Goal: Transaction & Acquisition: Book appointment/travel/reservation

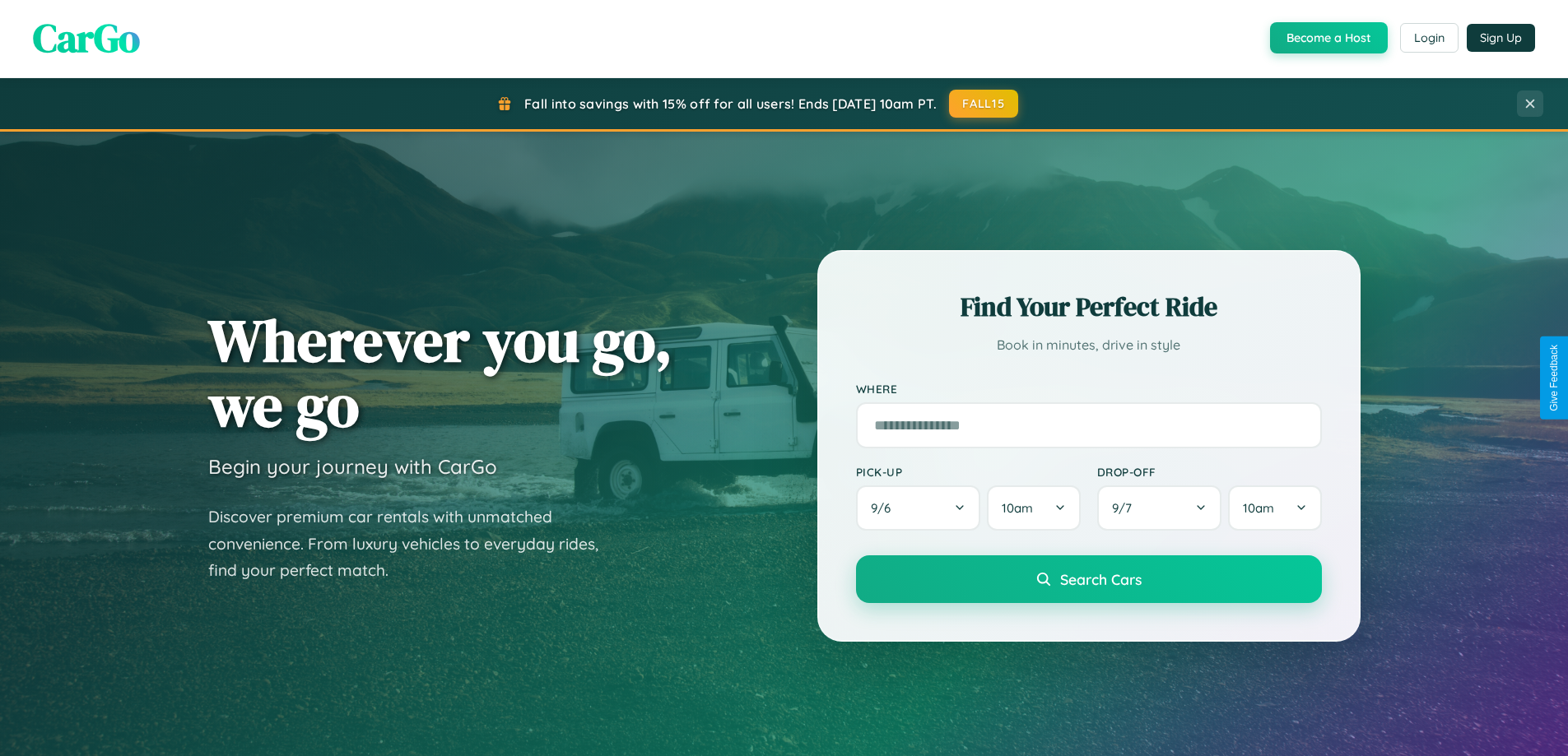
scroll to position [709, 0]
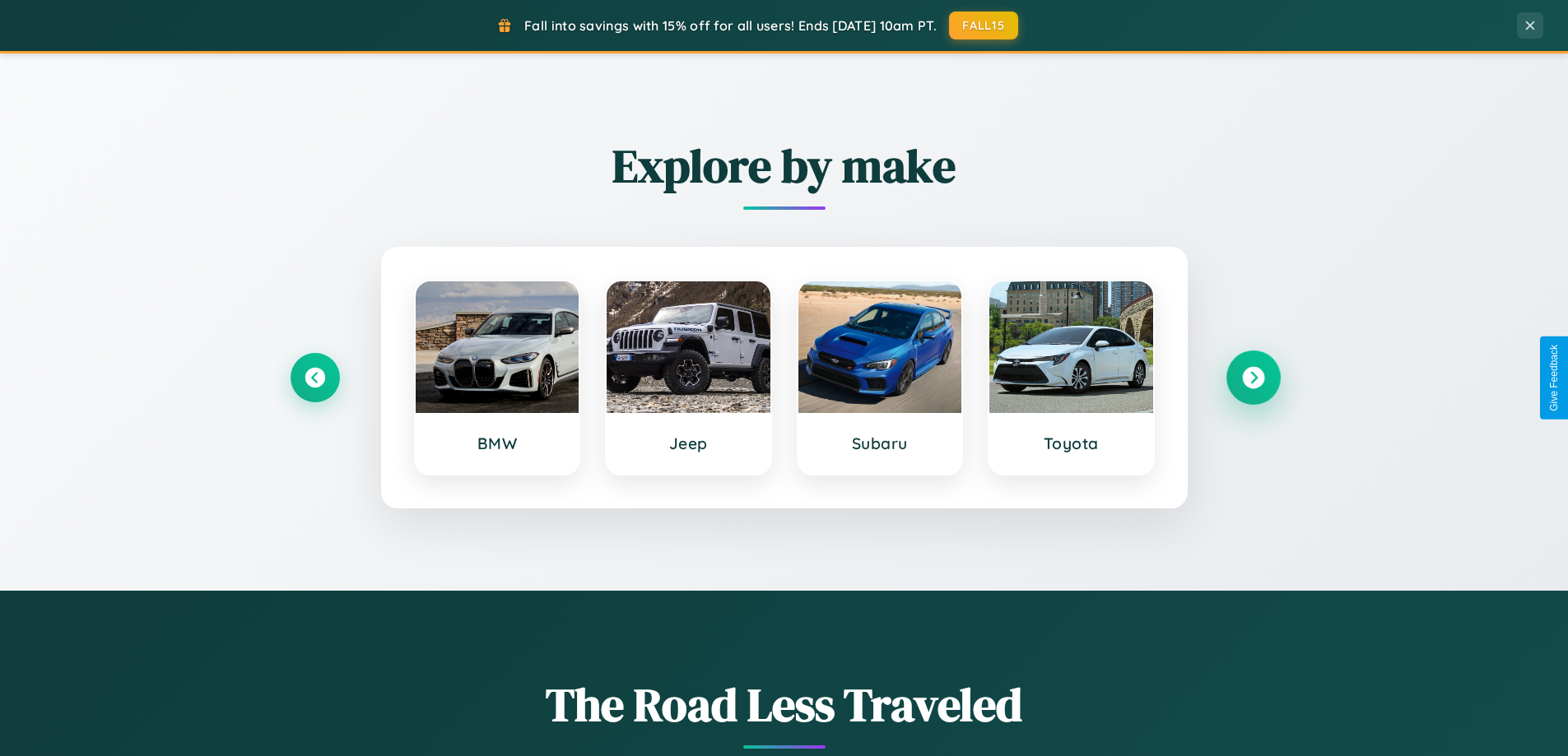
click at [1252, 378] on icon at bounding box center [1253, 378] width 22 height 22
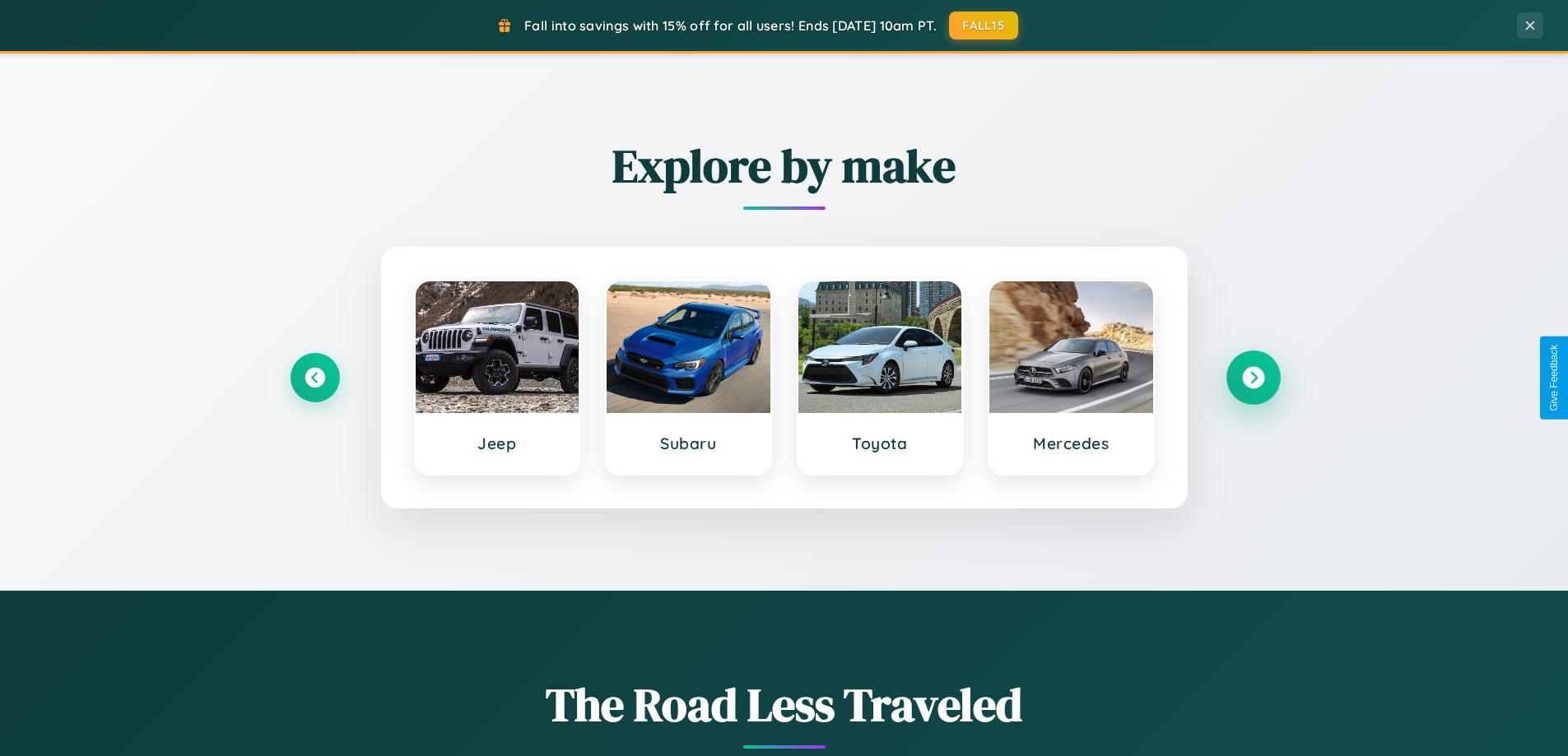
click at [1252, 378] on icon at bounding box center [1253, 378] width 22 height 22
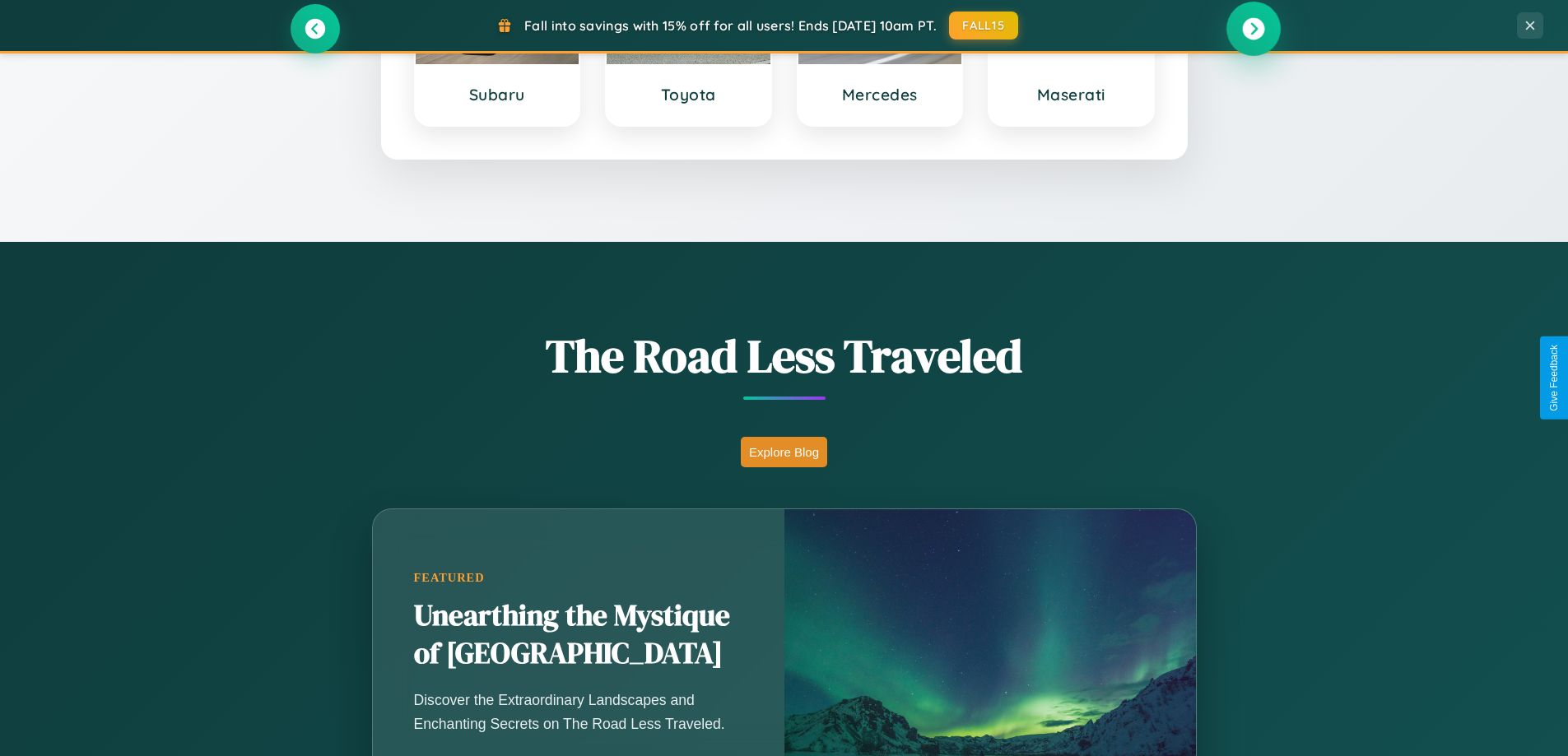
scroll to position [3167, 0]
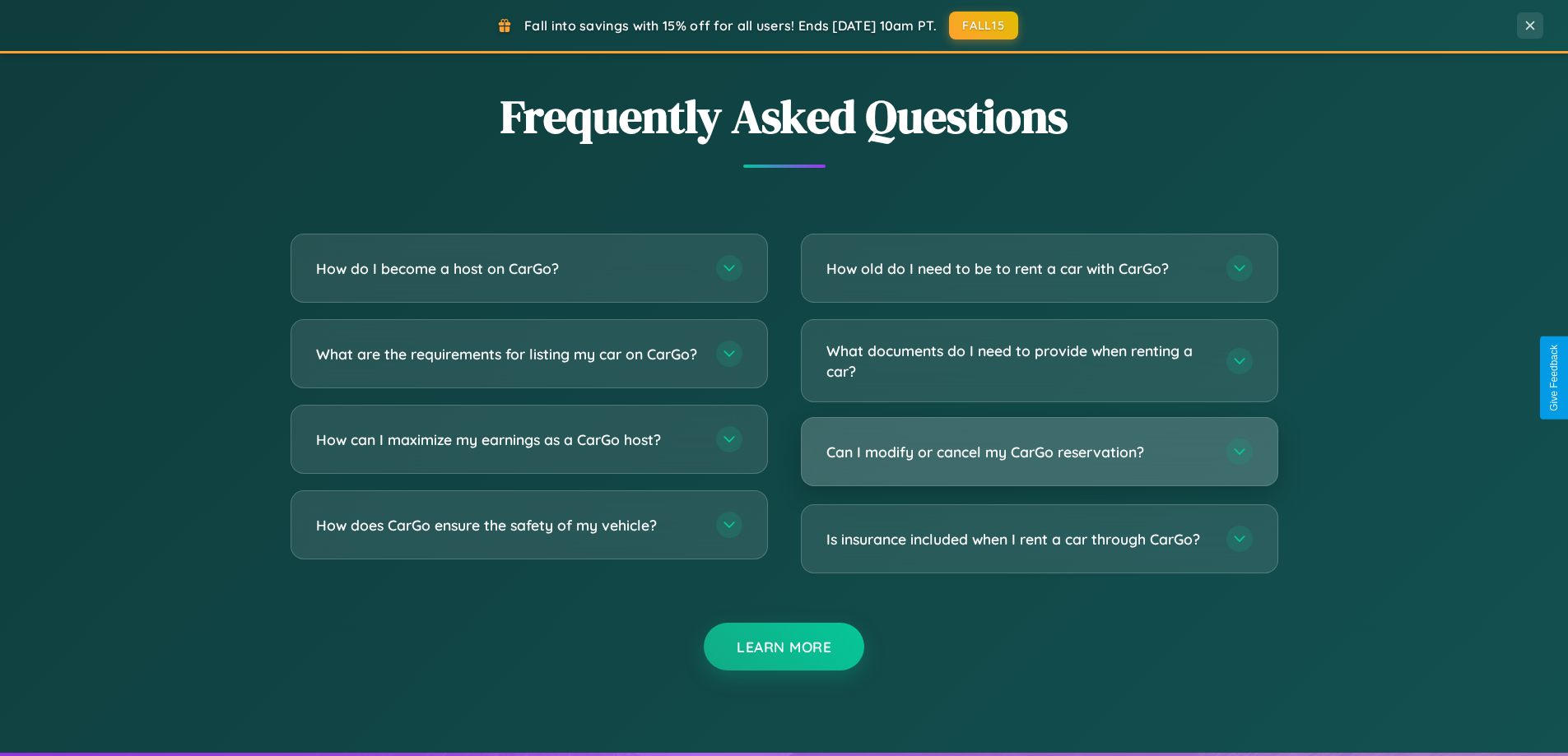
click at [1039, 451] on h3 "Can I modify or cancel my CarGo reservation?" at bounding box center [1018, 452] width 384 height 20
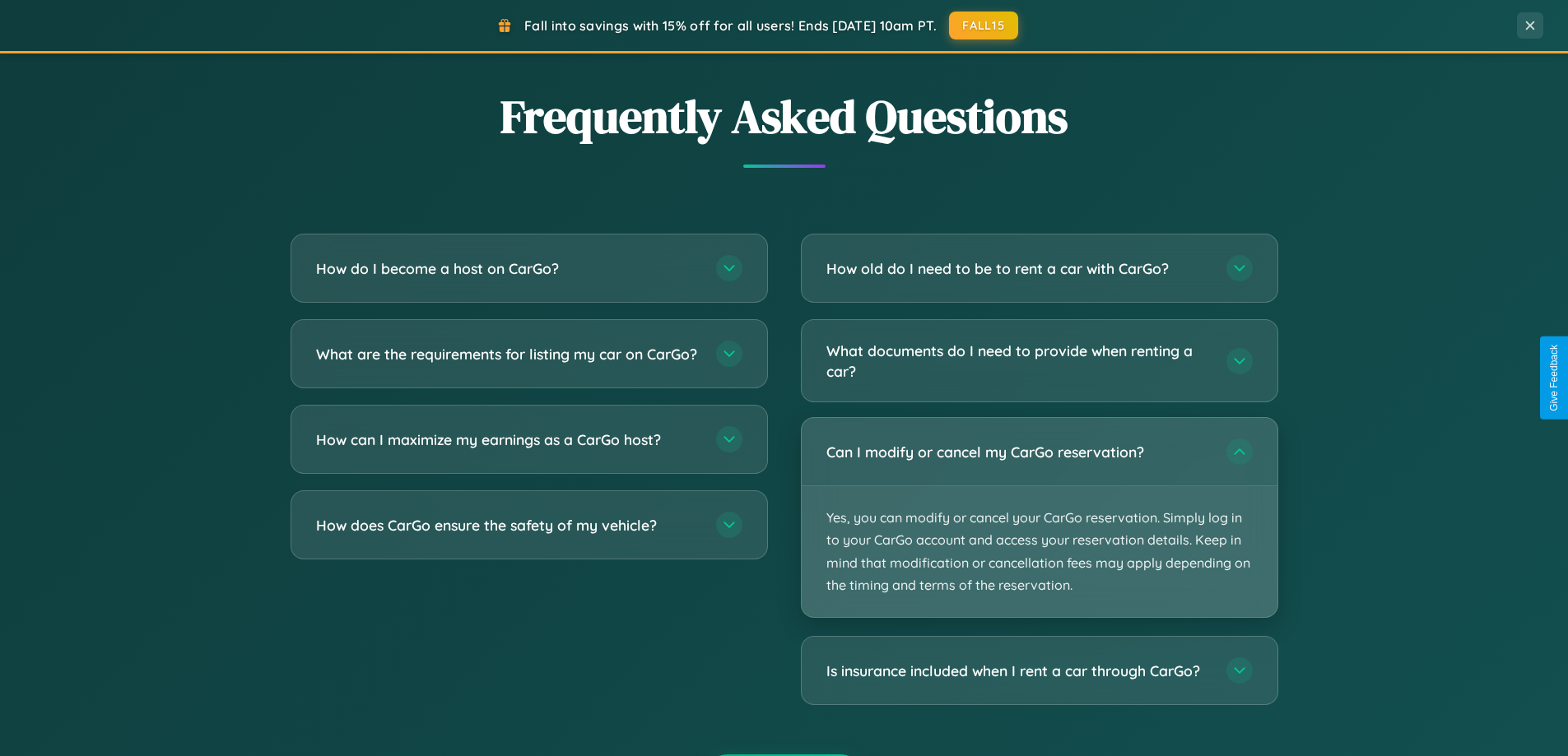
click at [1039, 517] on p "Yes, you can modify or cancel your CarGo reservation. Simply log in to your Car…" at bounding box center [1040, 551] width 475 height 131
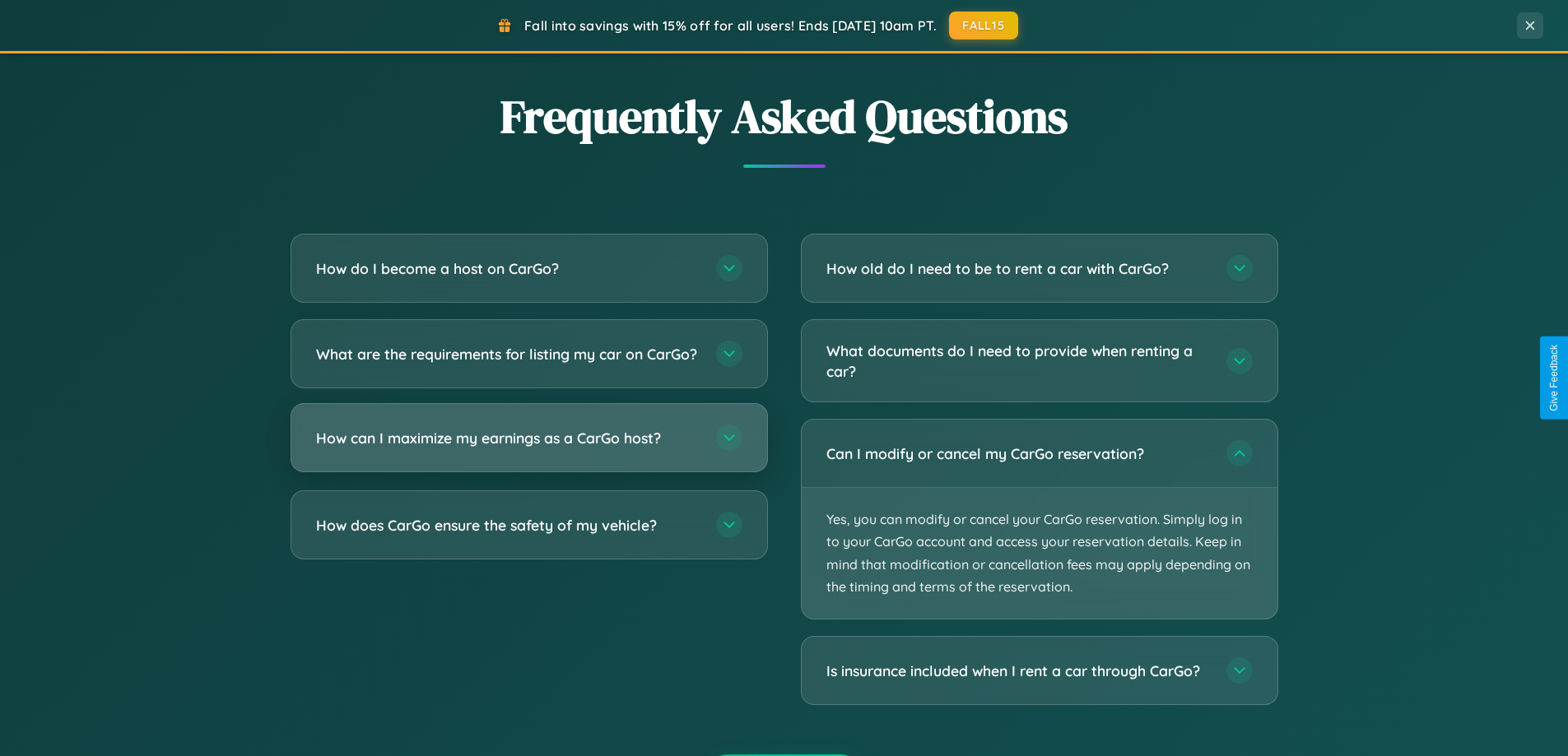
click at [528, 449] on h3 "How can I maximize my earnings as a CarGo host?" at bounding box center [507, 438] width 384 height 20
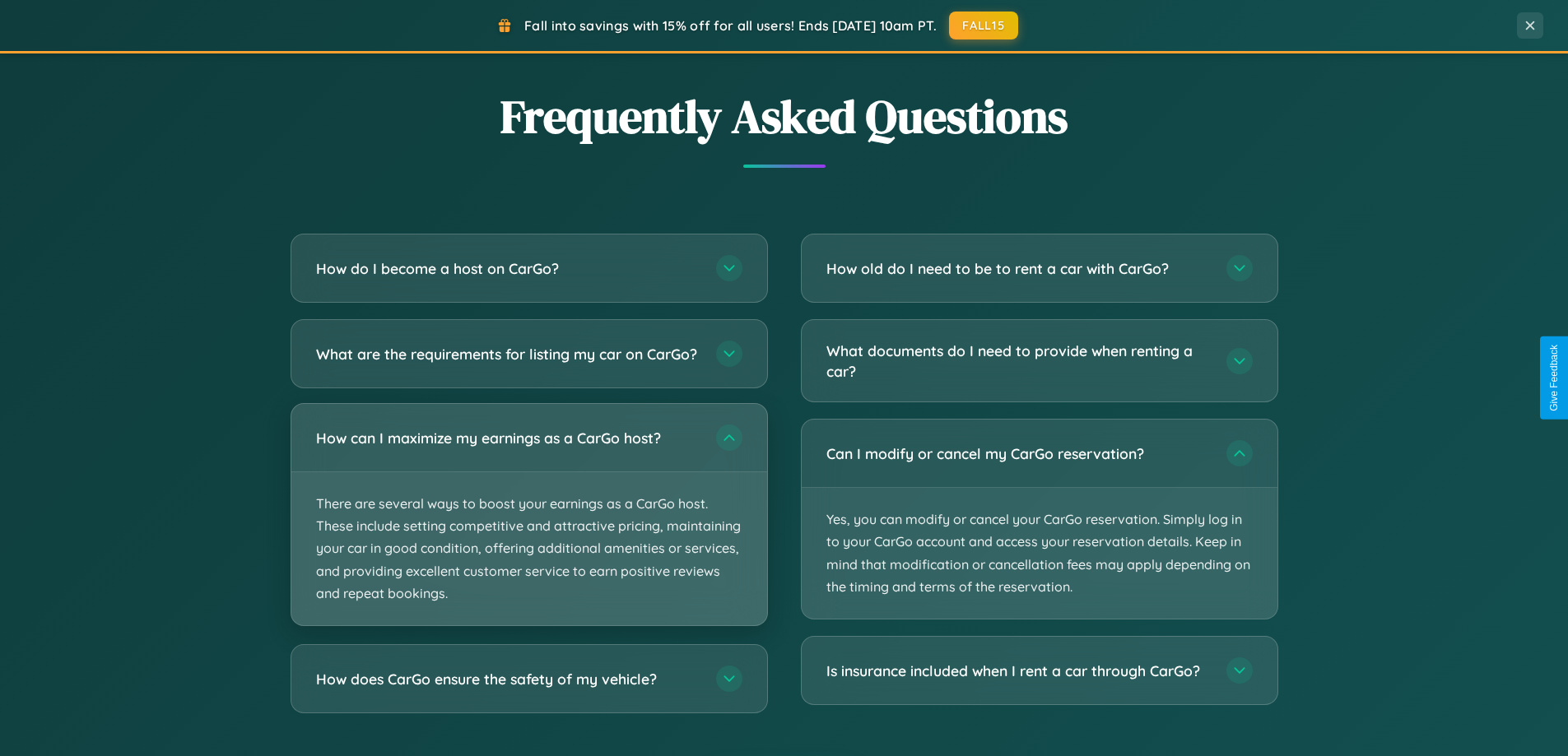
click at [528, 528] on p "There are several ways to boost your earnings as a CarGo host. These include se…" at bounding box center [529, 549] width 475 height 153
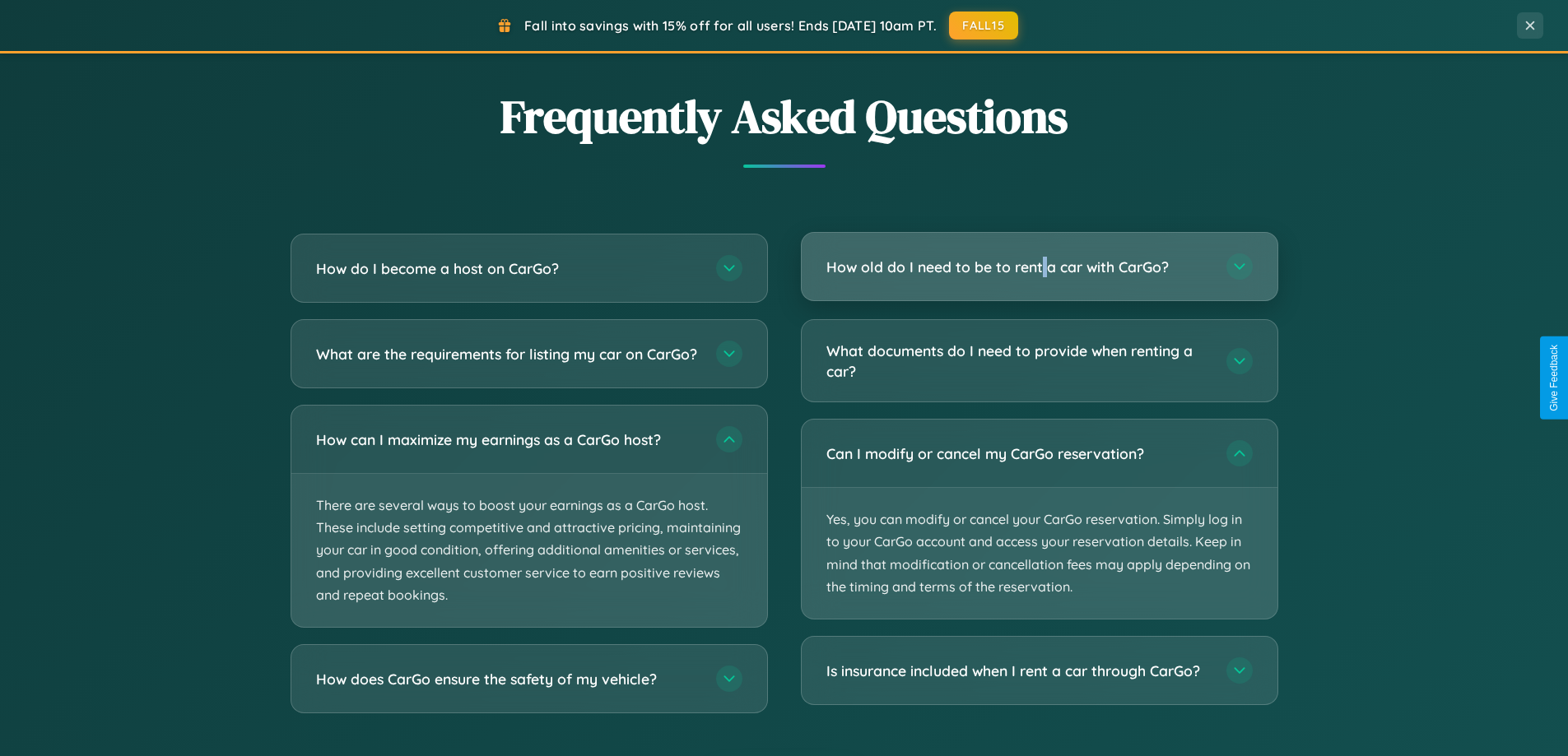
click at [1039, 267] on h3 "How old do I need to be to rent a car with CarGo?" at bounding box center [1018, 267] width 384 height 20
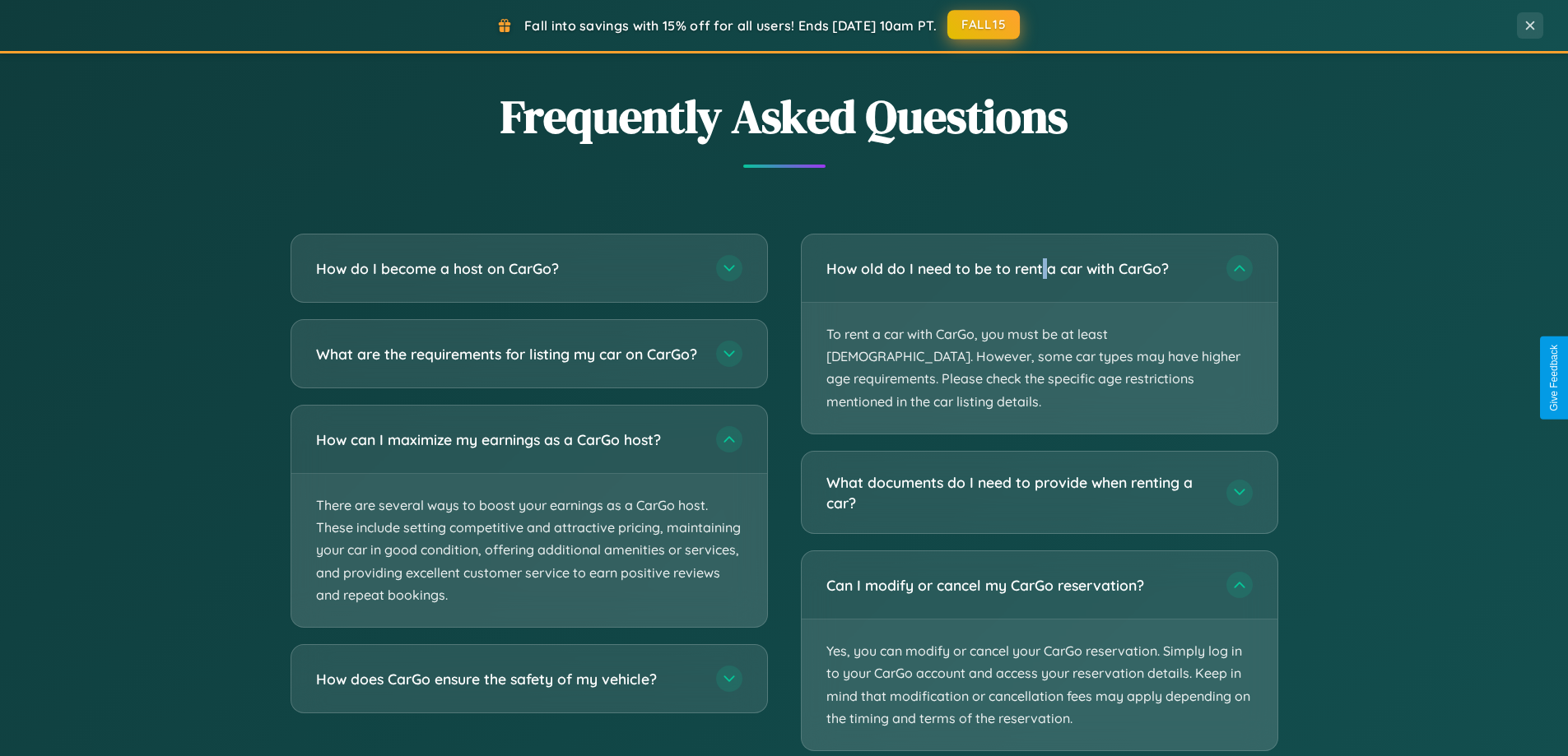
click at [984, 26] on button "FALL15" at bounding box center [984, 25] width 72 height 29
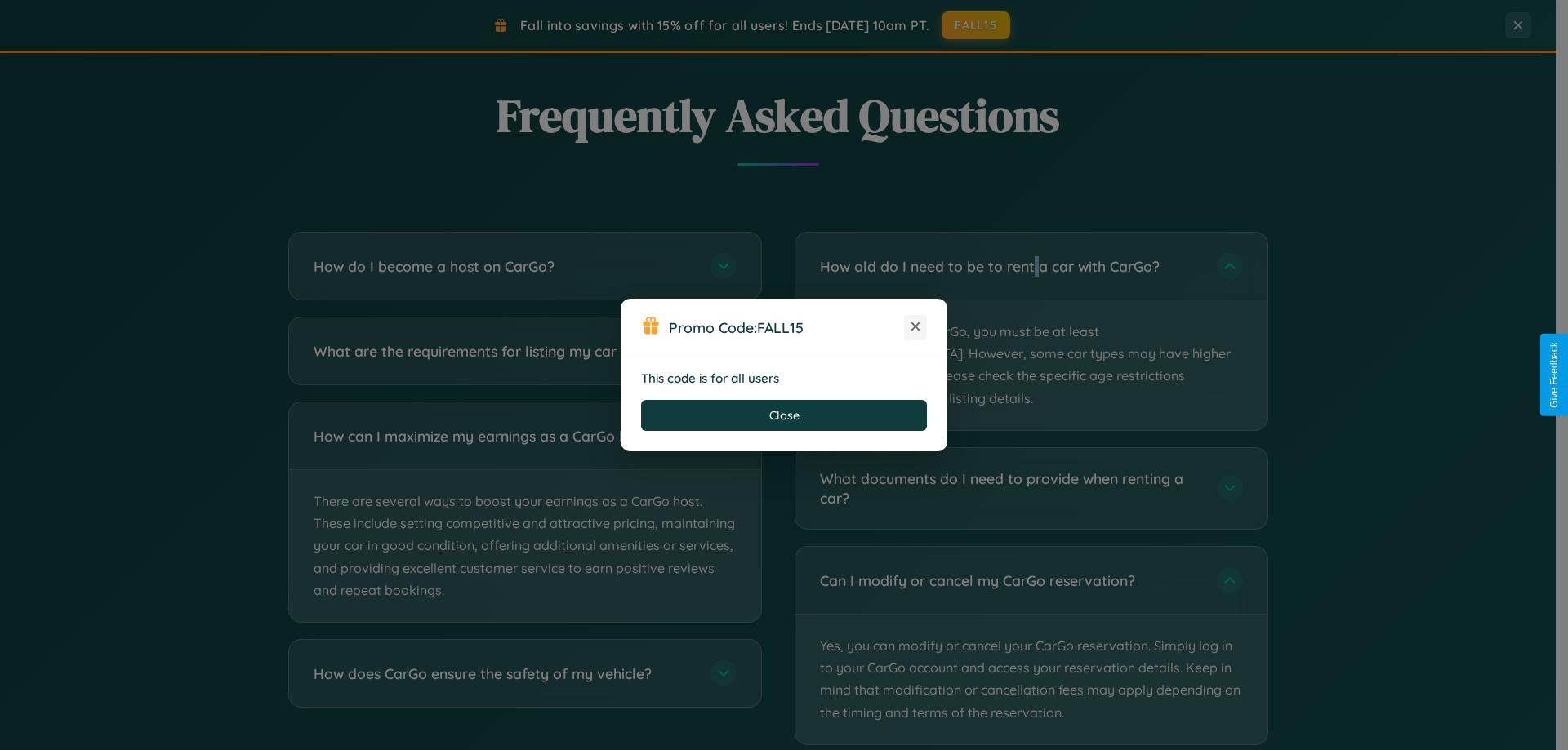
click at [916, 328] on icon at bounding box center [916, 327] width 16 height 16
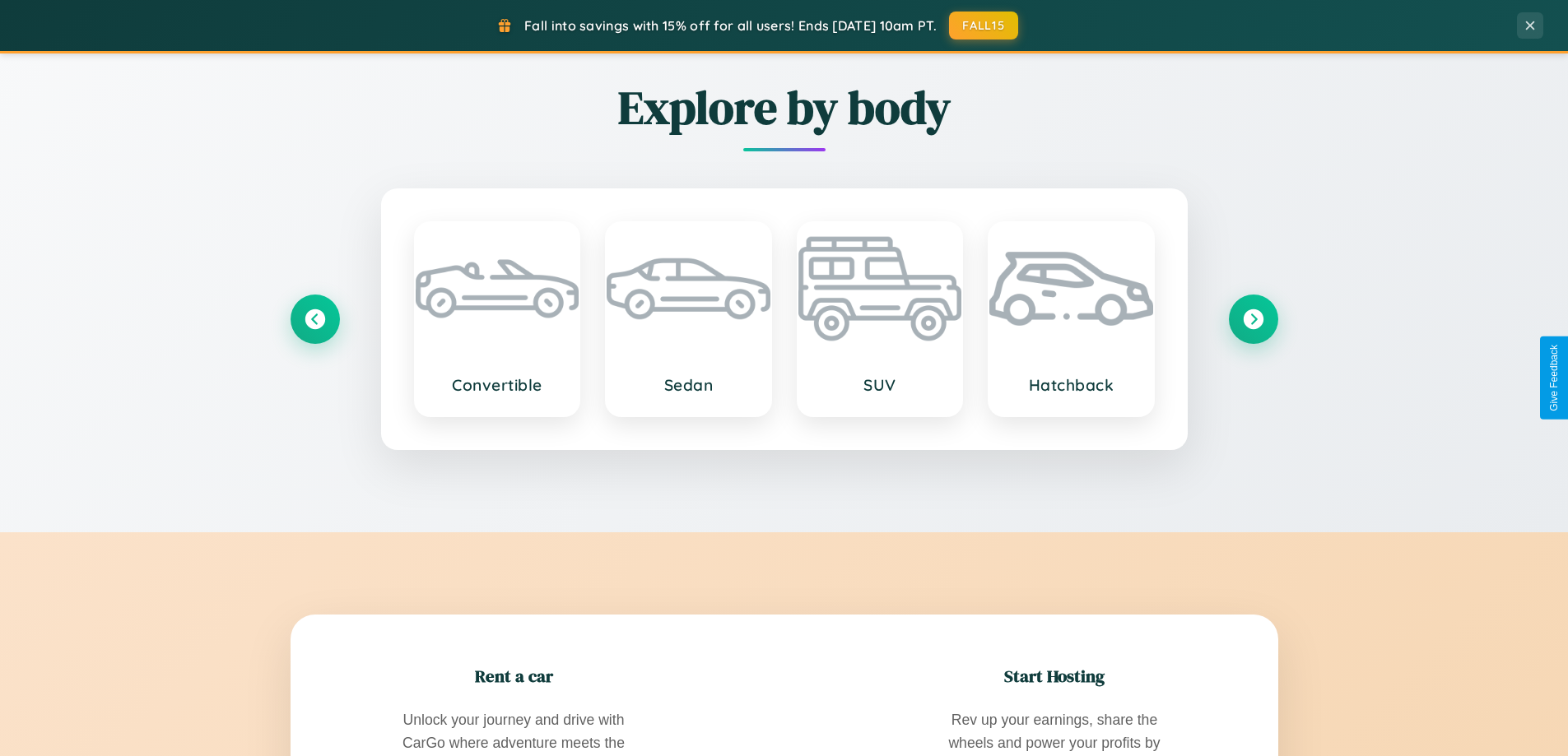
scroll to position [49, 0]
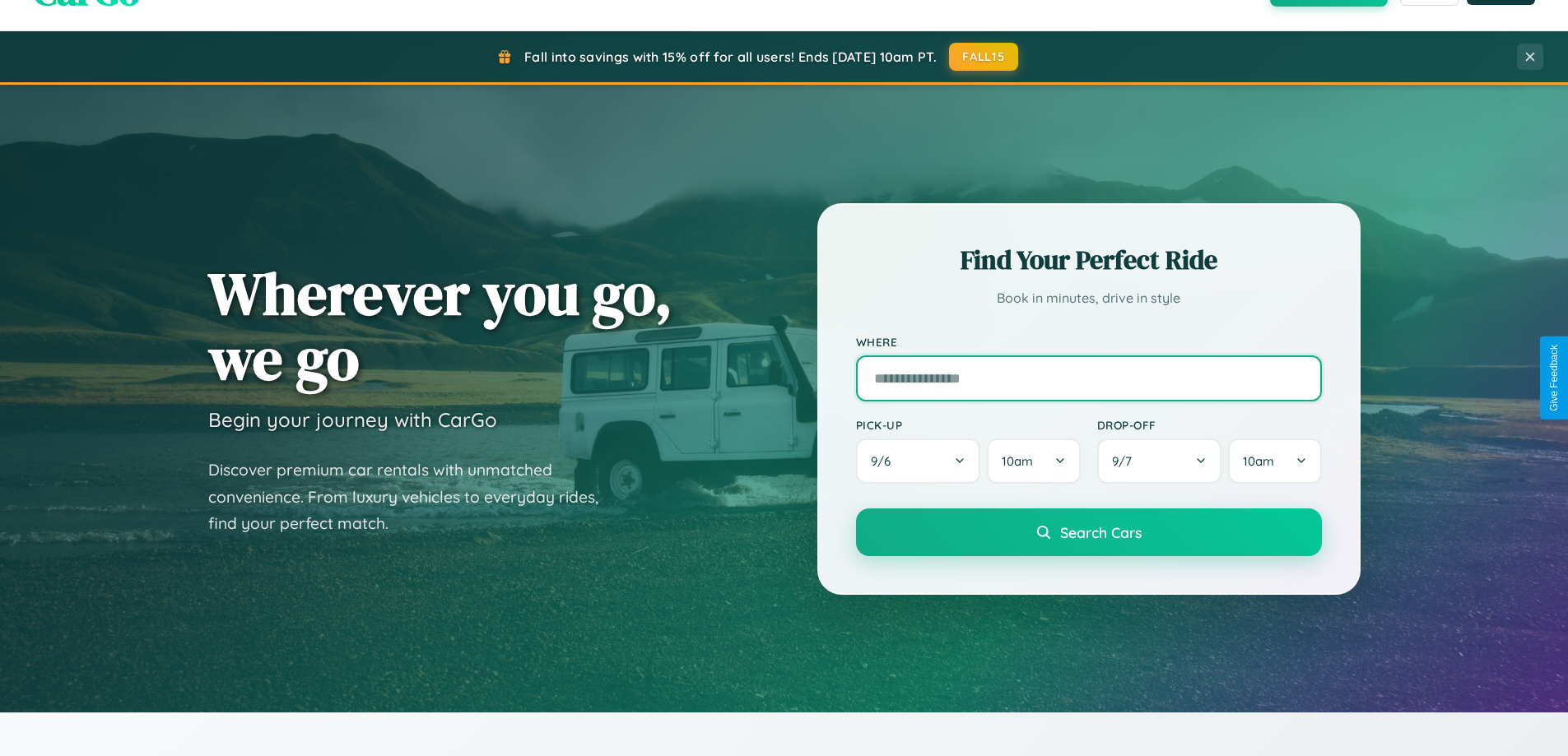
click at [1088, 378] on input "text" at bounding box center [1089, 379] width 466 height 46
type input "******"
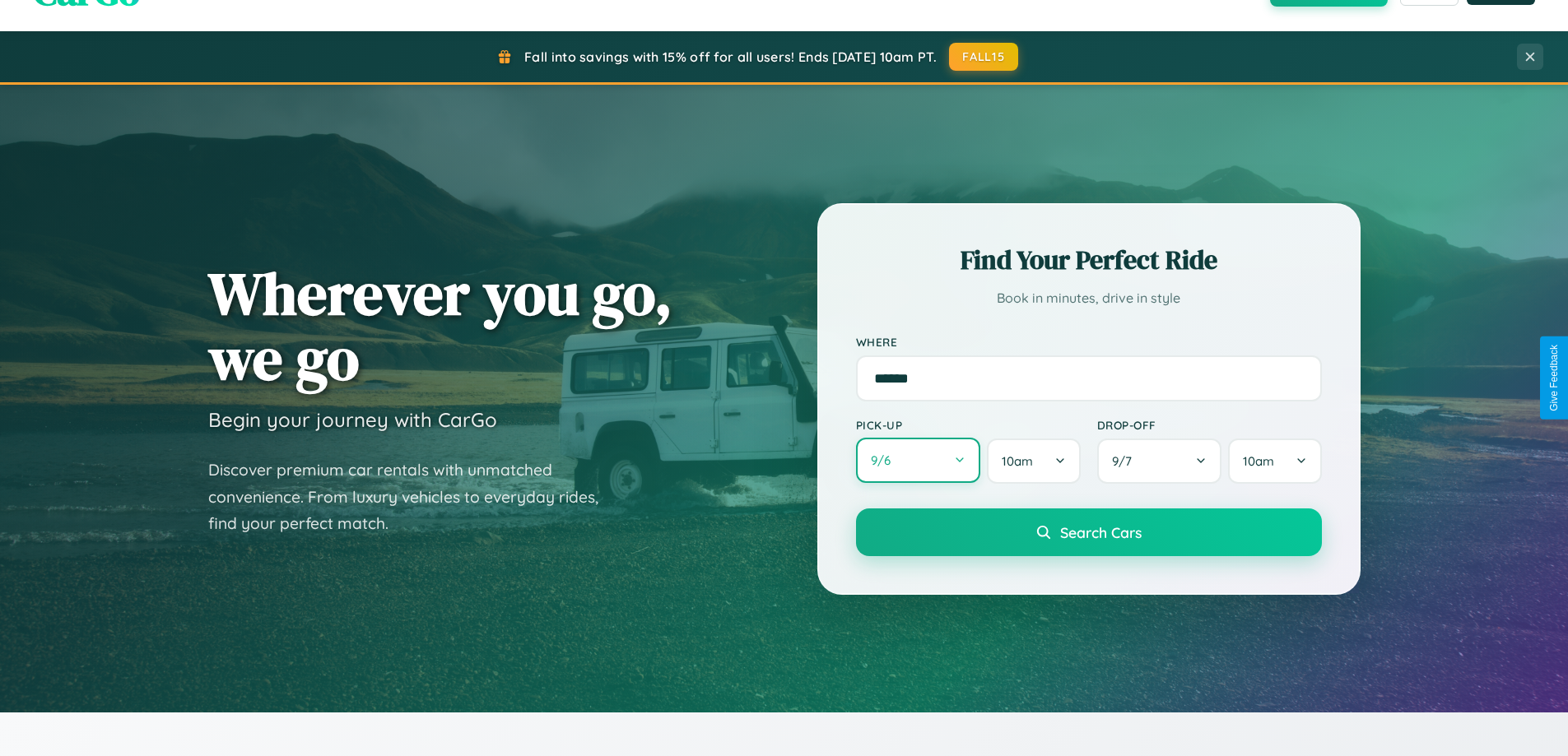
click at [917, 461] on button "9 / 6" at bounding box center [918, 460] width 125 height 45
select select "*"
select select "****"
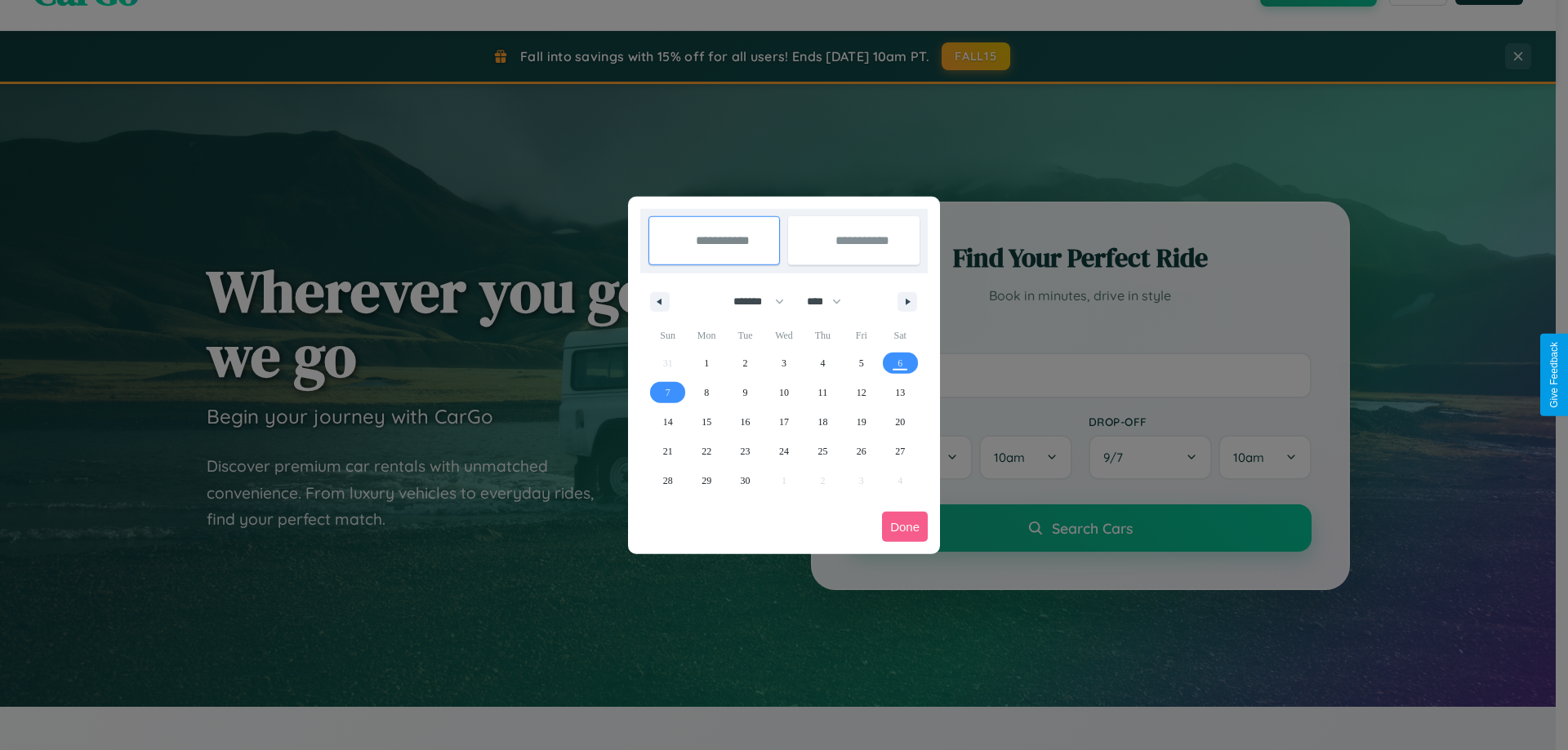
drag, startPoint x: 751, startPoint y: 301, endPoint x: 784, endPoint y: 328, distance: 42.6
click at [751, 301] on select "******* ******** ***** ***** *** **** **** ****** ********* ******* ******** **…" at bounding box center [756, 302] width 69 height 27
select select "*"
click at [831, 301] on select "**** **** **** **** **** **** **** **** **** **** **** **** **** **** **** ****…" at bounding box center [823, 302] width 49 height 27
select select "****"
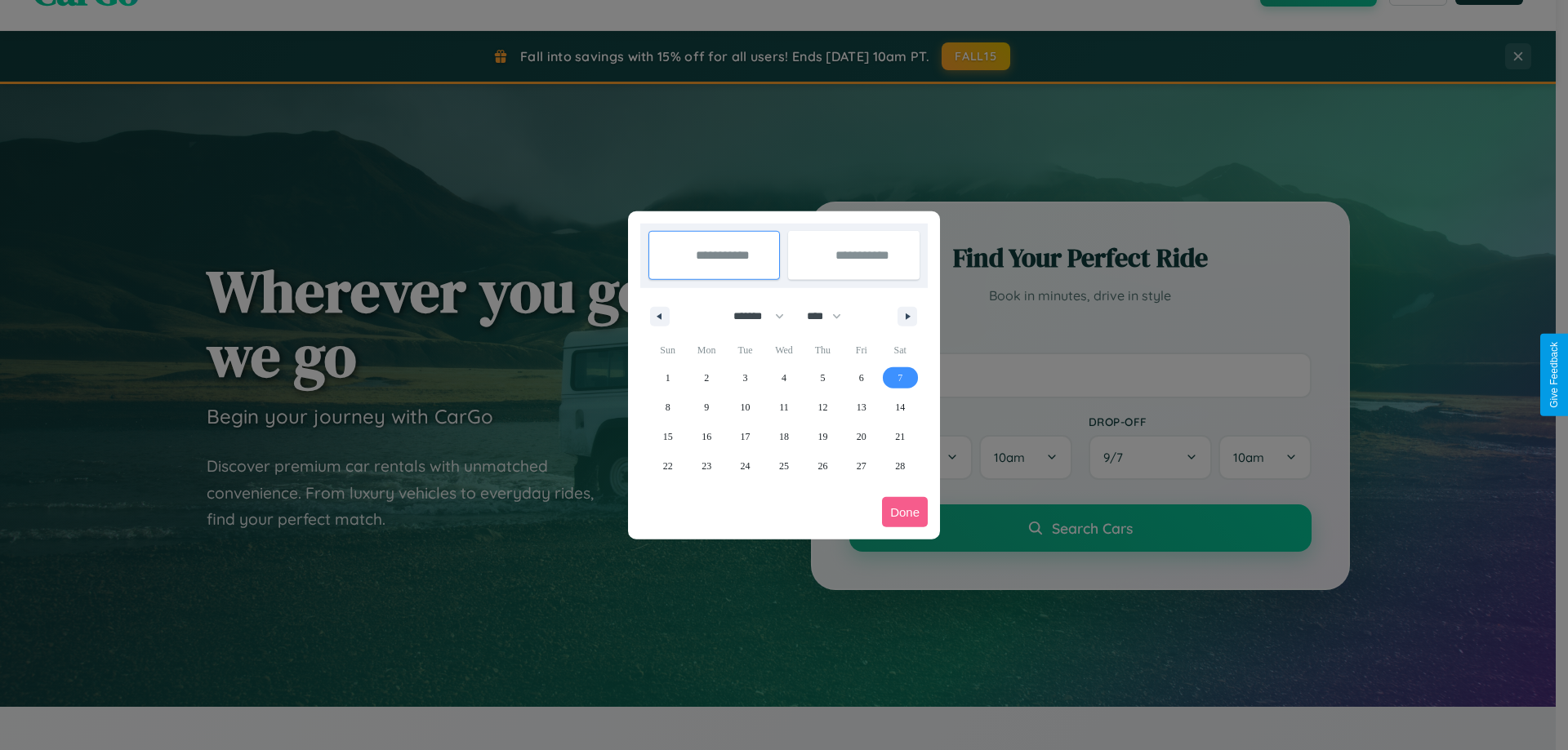
click at [901, 377] on span "7" at bounding box center [900, 378] width 5 height 29
type input "**********"
click at [860, 407] on span "13" at bounding box center [861, 407] width 10 height 29
type input "**********"
click at [905, 512] on button "Done" at bounding box center [905, 512] width 46 height 30
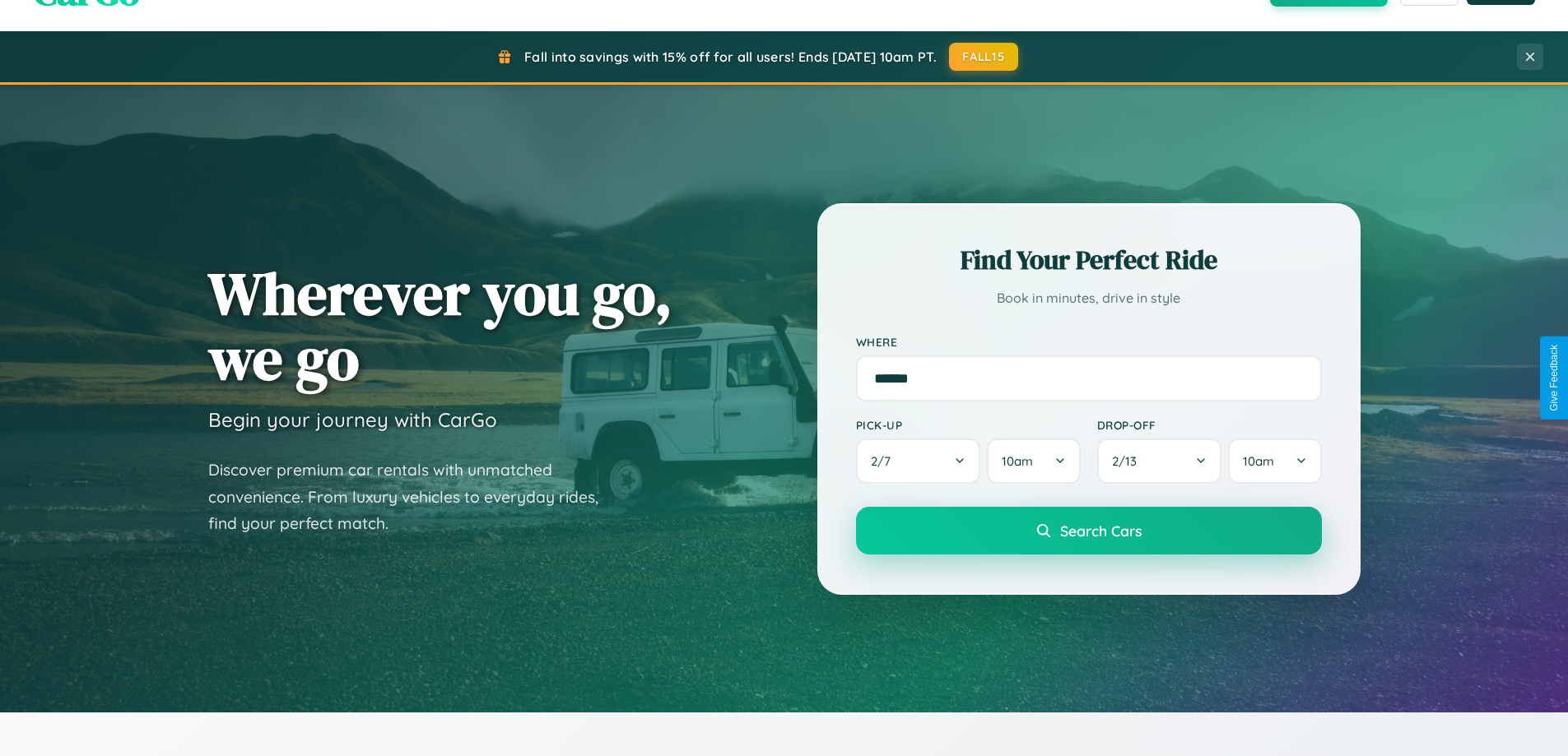
click at [1088, 531] on span "Search Cars" at bounding box center [1100, 531] width 82 height 18
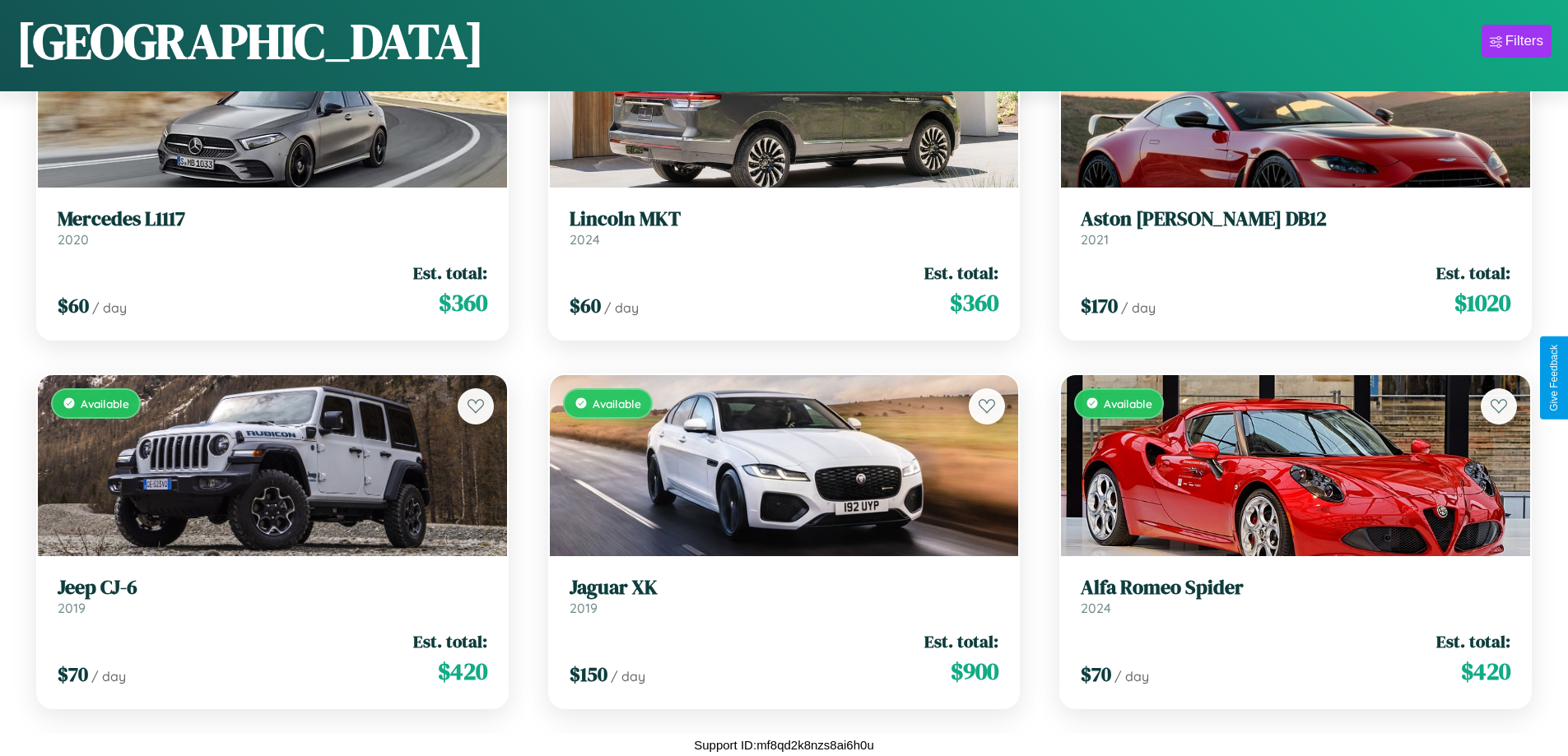
scroll to position [11779, 0]
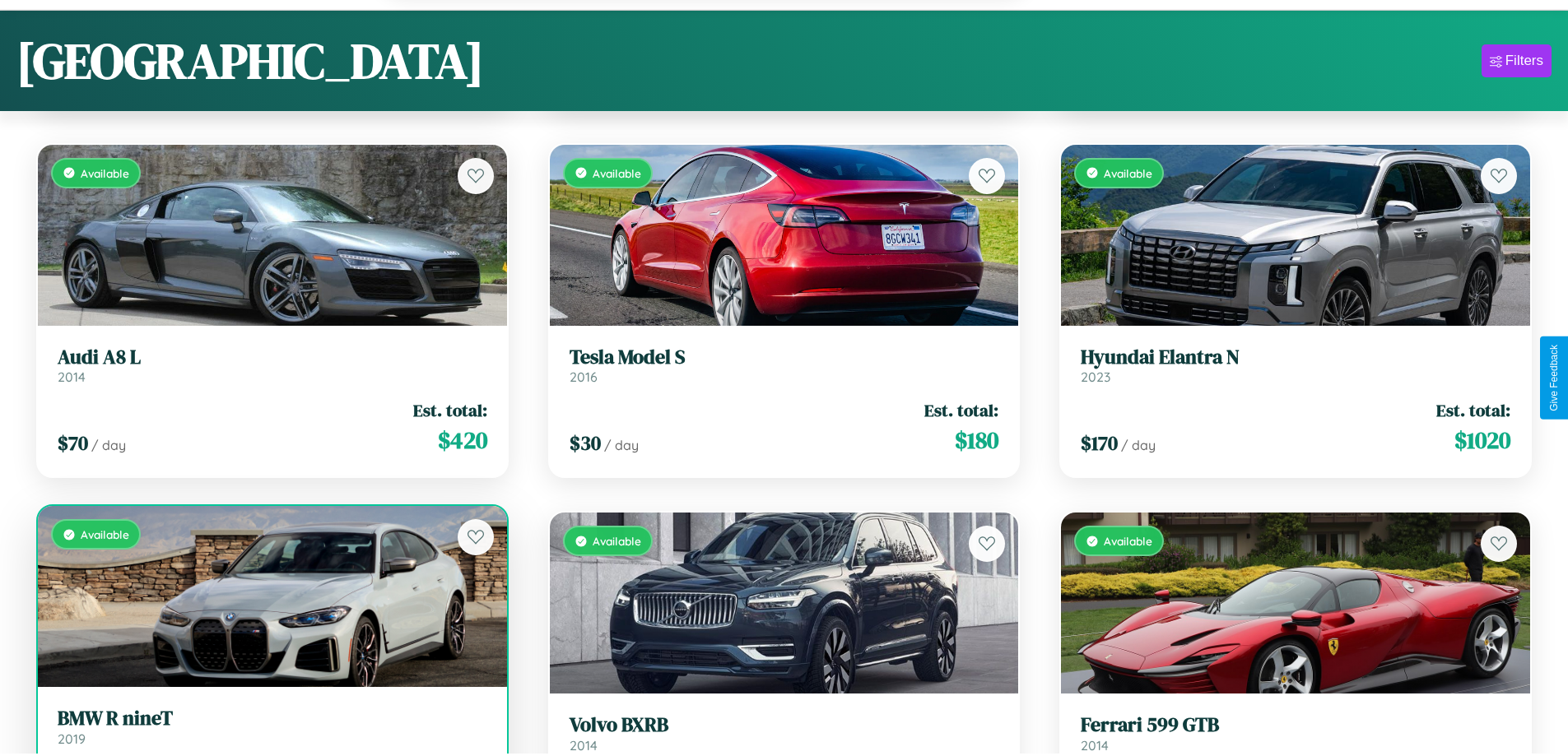
click at [270, 736] on link "BMW R nineT 2019" at bounding box center [272, 728] width 429 height 40
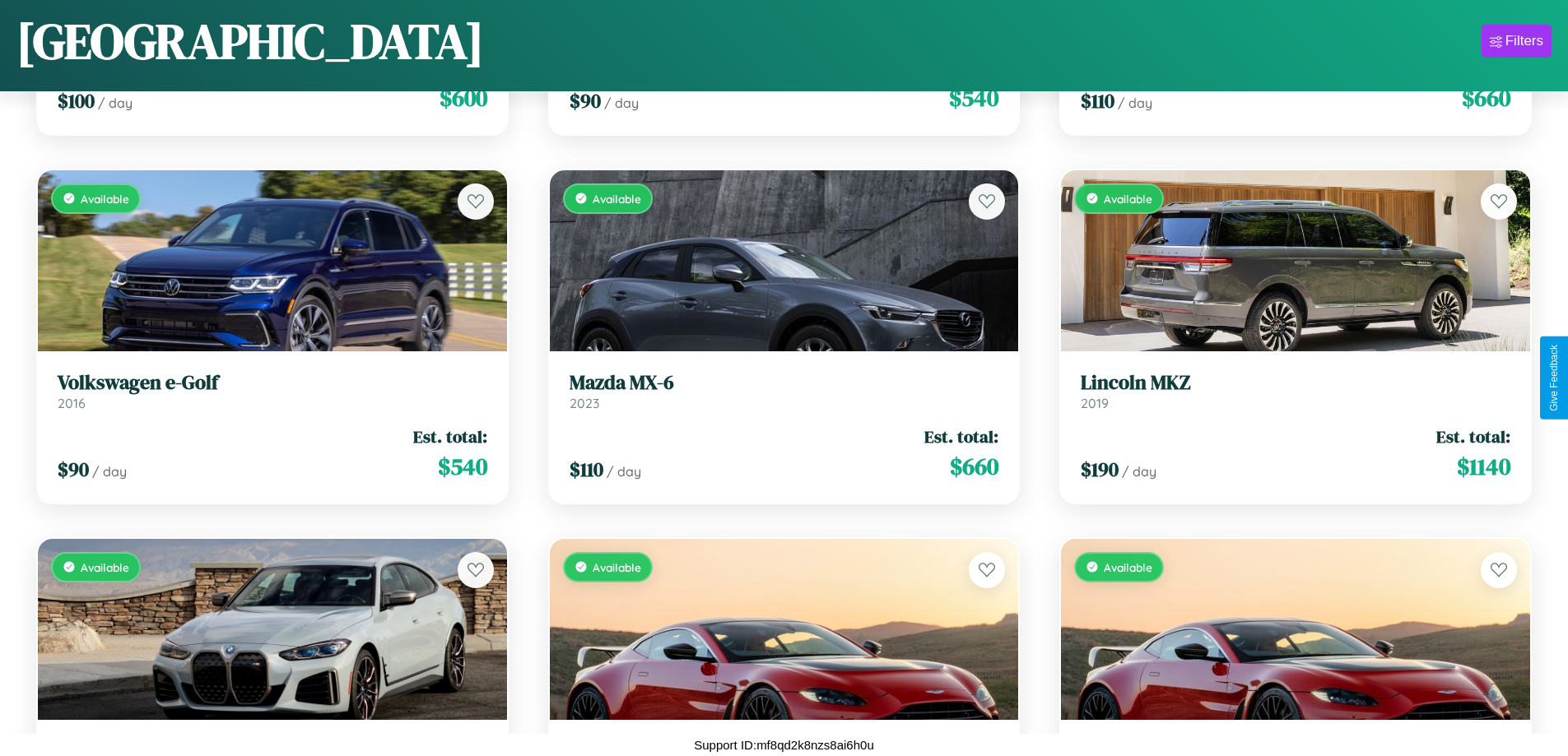
scroll to position [3180, 0]
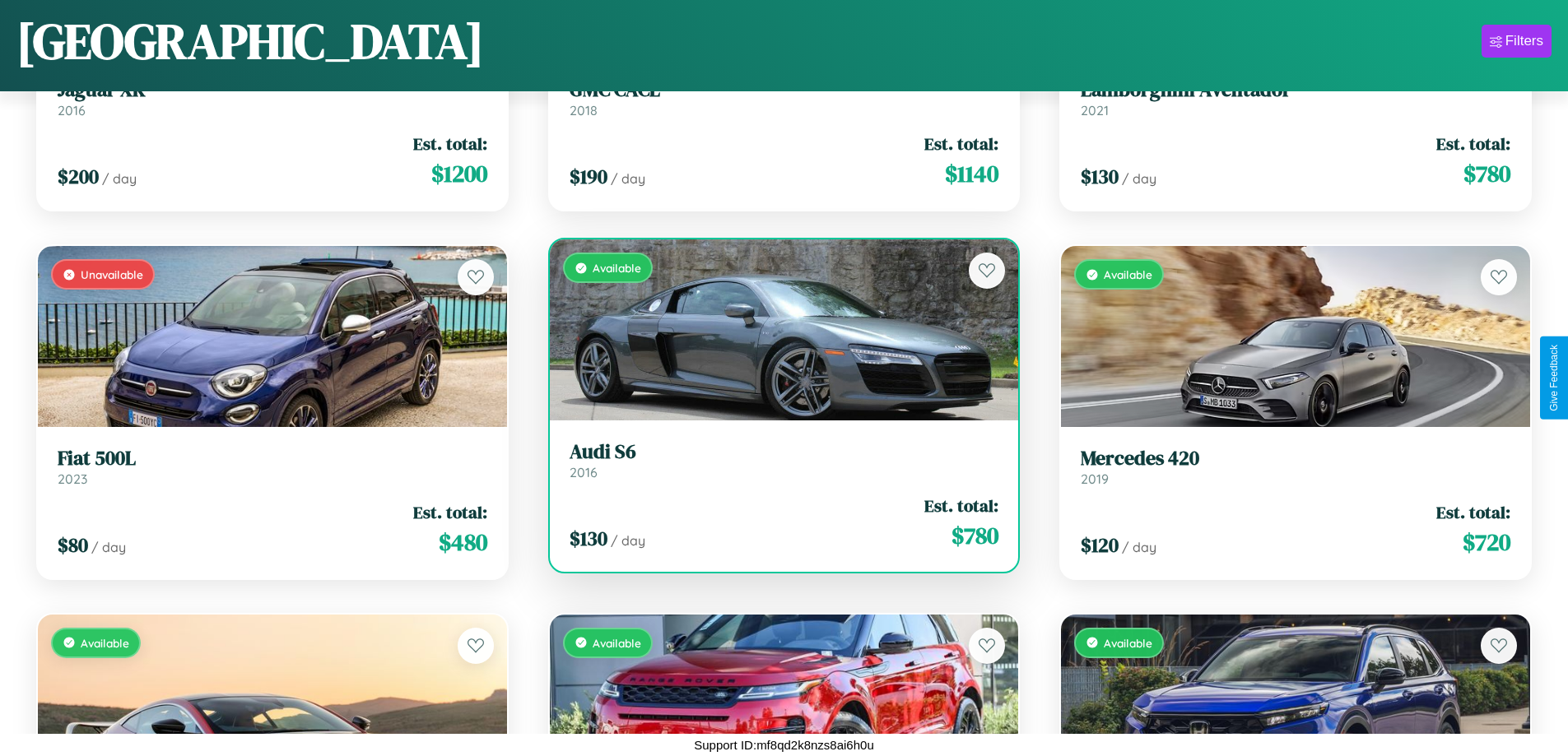
click at [777, 460] on h3 "Audi S6" at bounding box center [784, 452] width 429 height 24
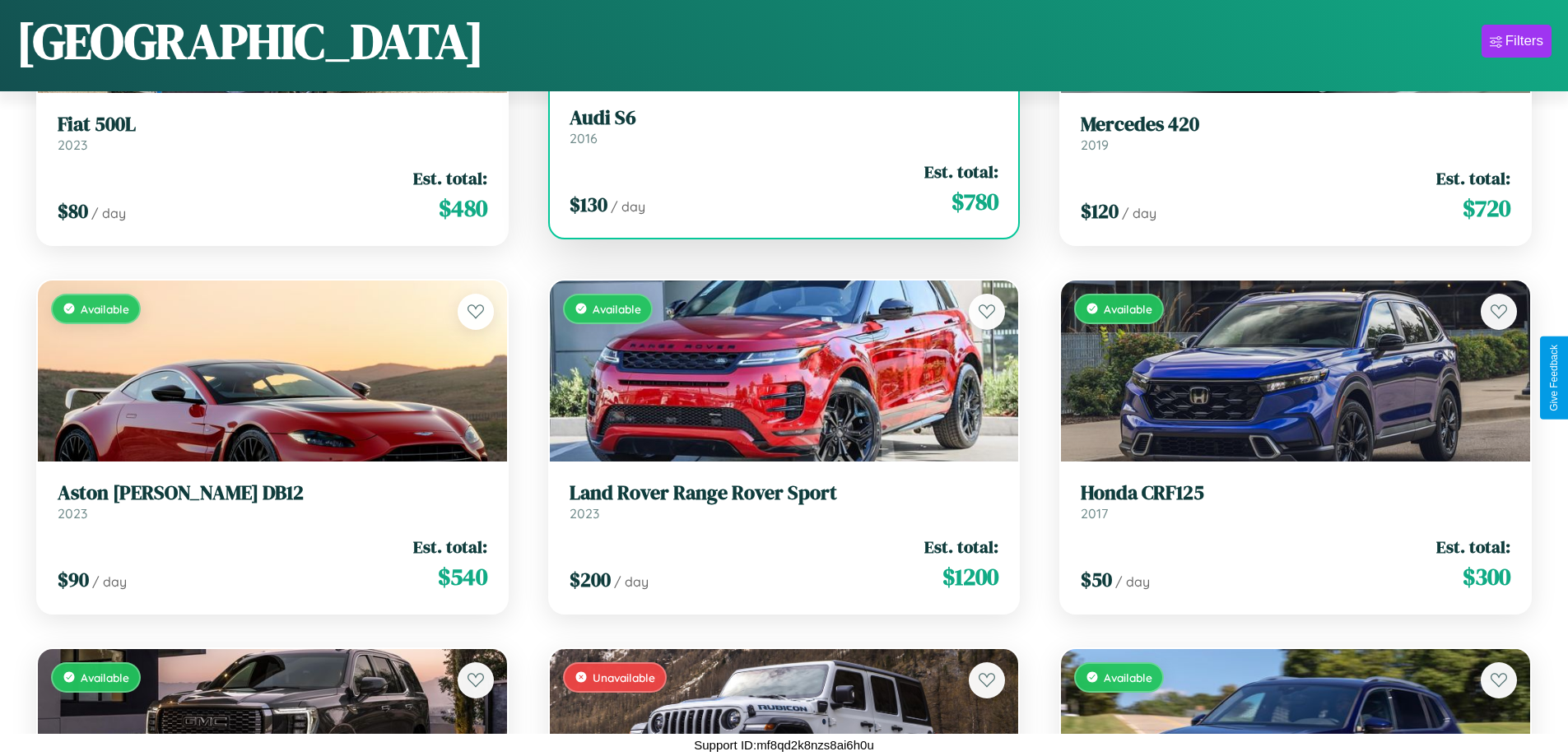
scroll to position [6497, 0]
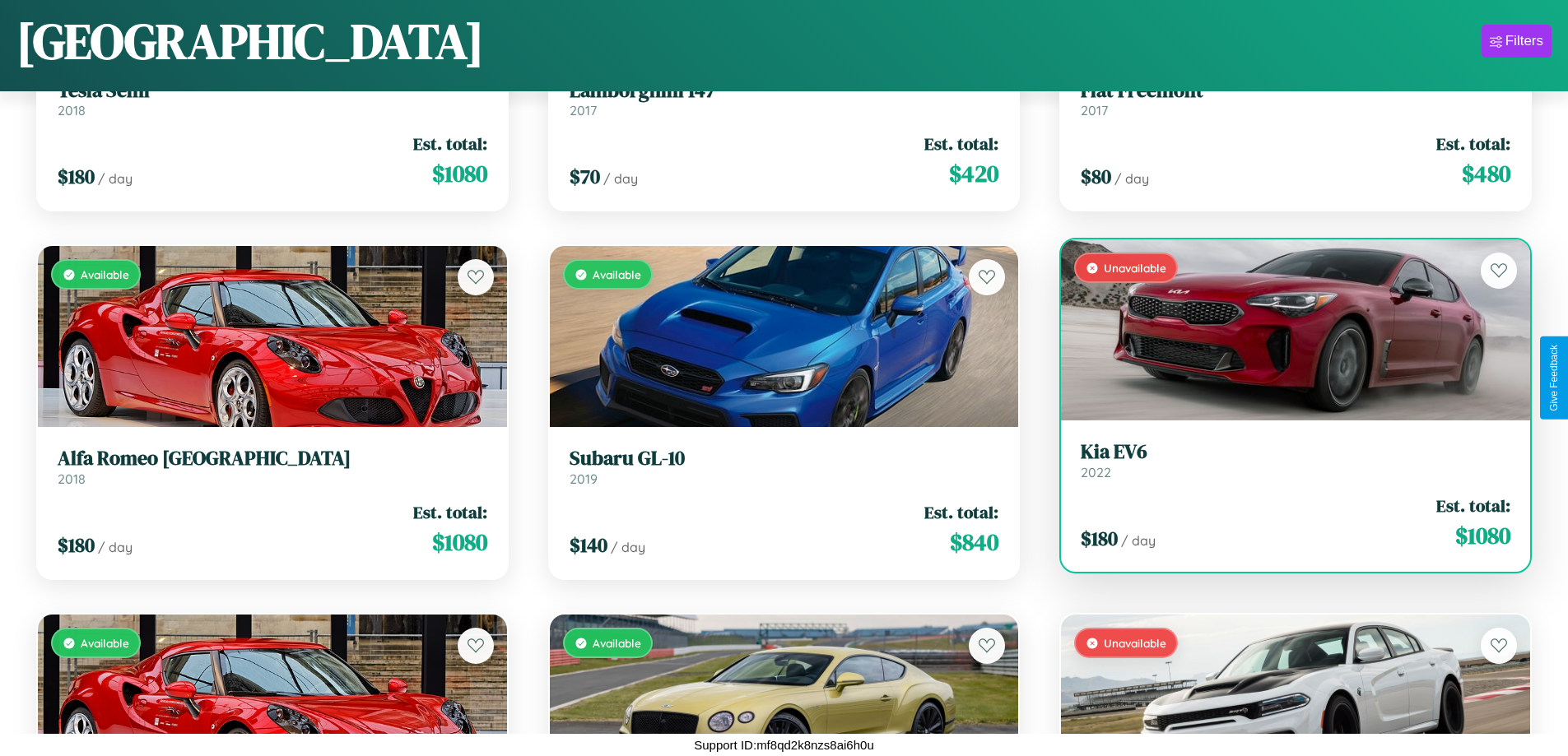
click at [1284, 333] on div "Unavailable" at bounding box center [1295, 329] width 469 height 181
click at [1284, 330] on div "Unavailable" at bounding box center [1295, 329] width 469 height 181
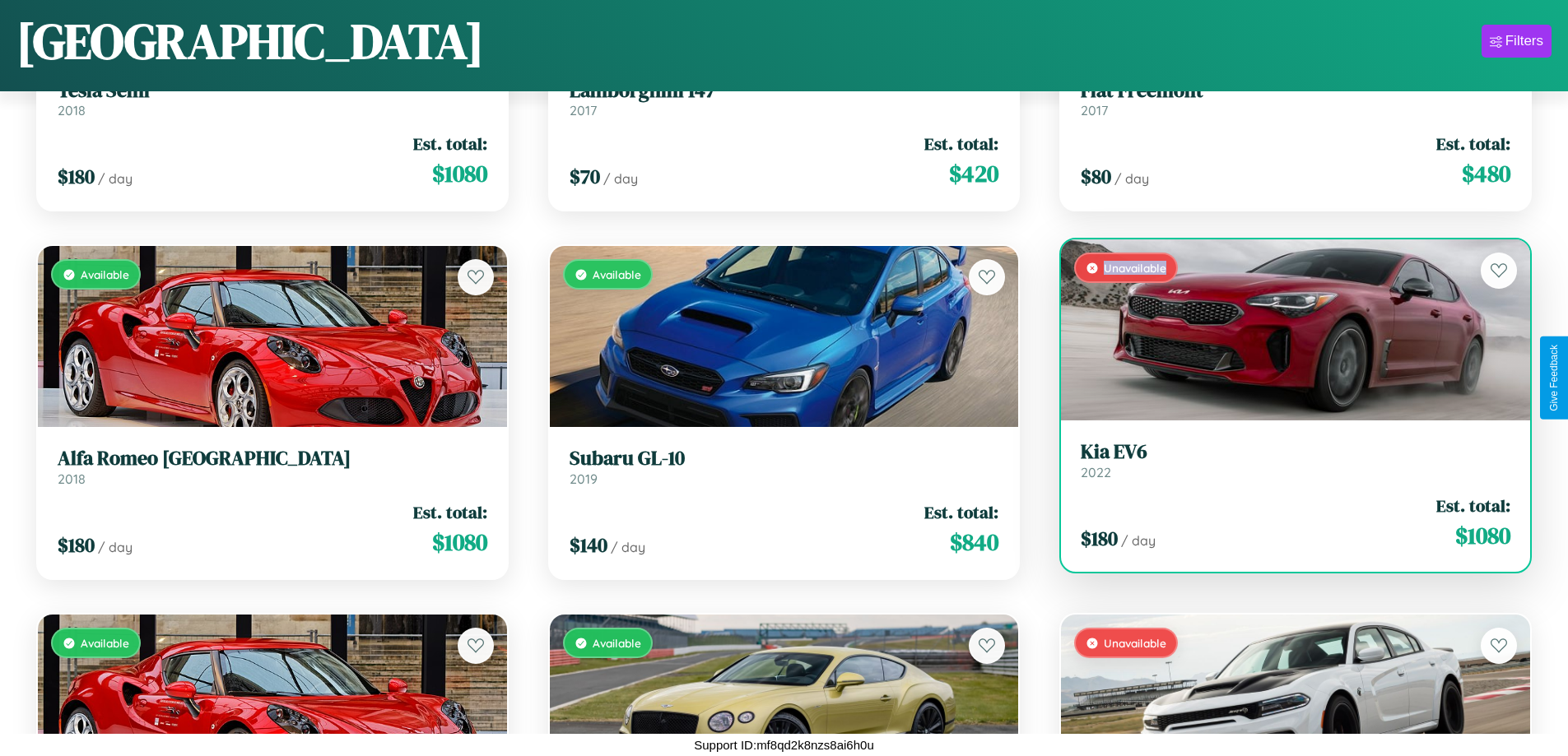
click at [1284, 330] on div "Unavailable" at bounding box center [1295, 329] width 469 height 181
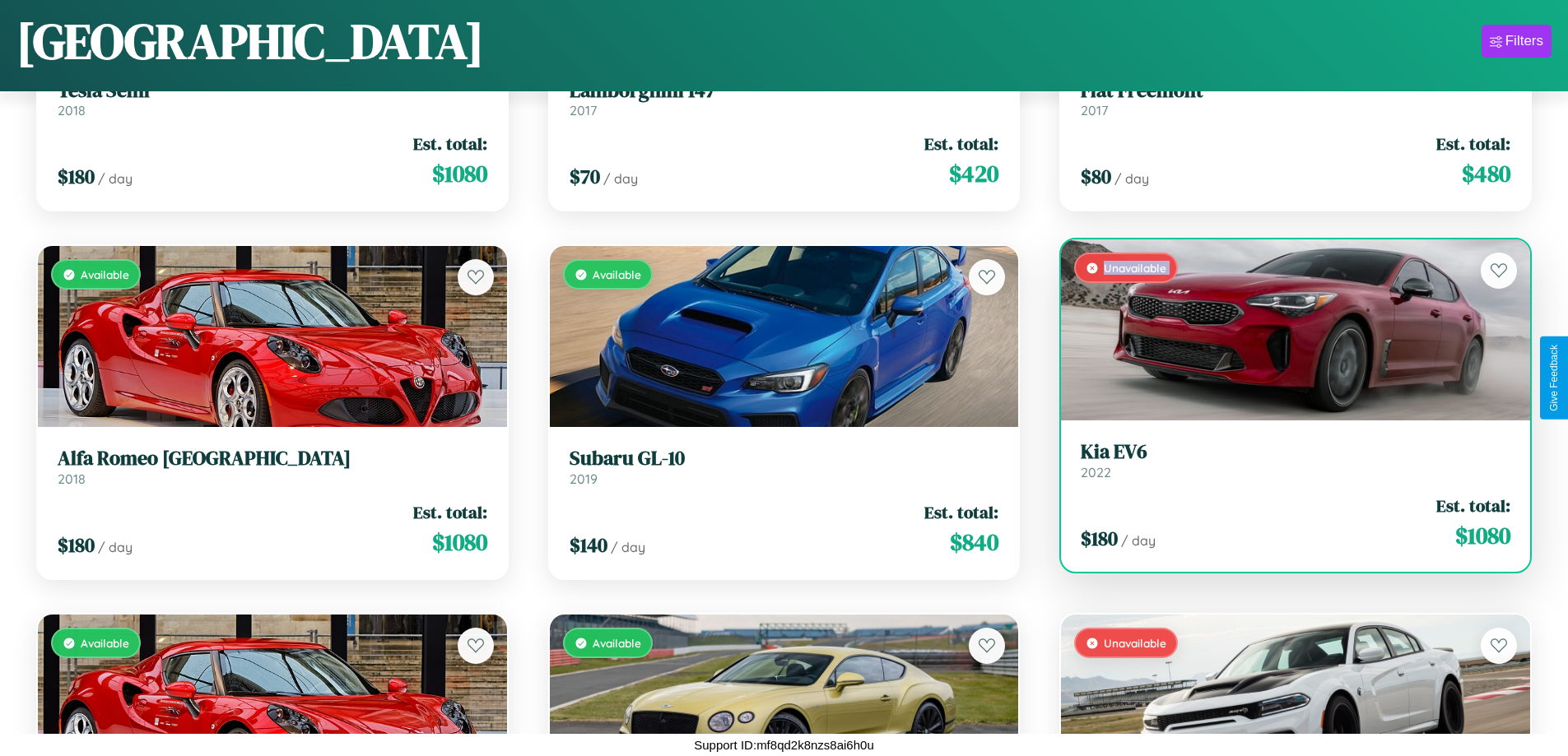
click at [1284, 330] on div "Unavailable" at bounding box center [1295, 329] width 469 height 181
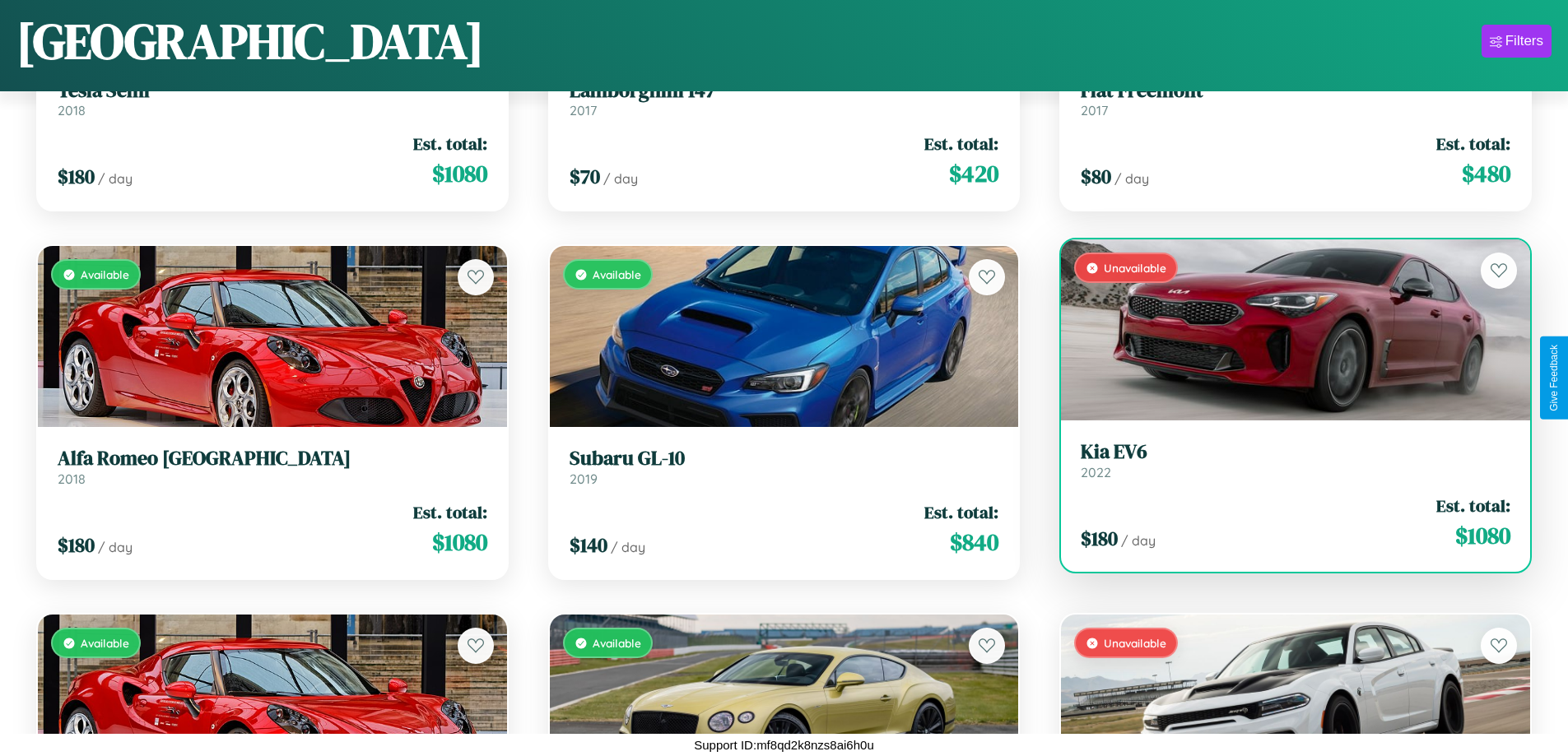
click at [1284, 330] on div "Unavailable" at bounding box center [1295, 329] width 469 height 181
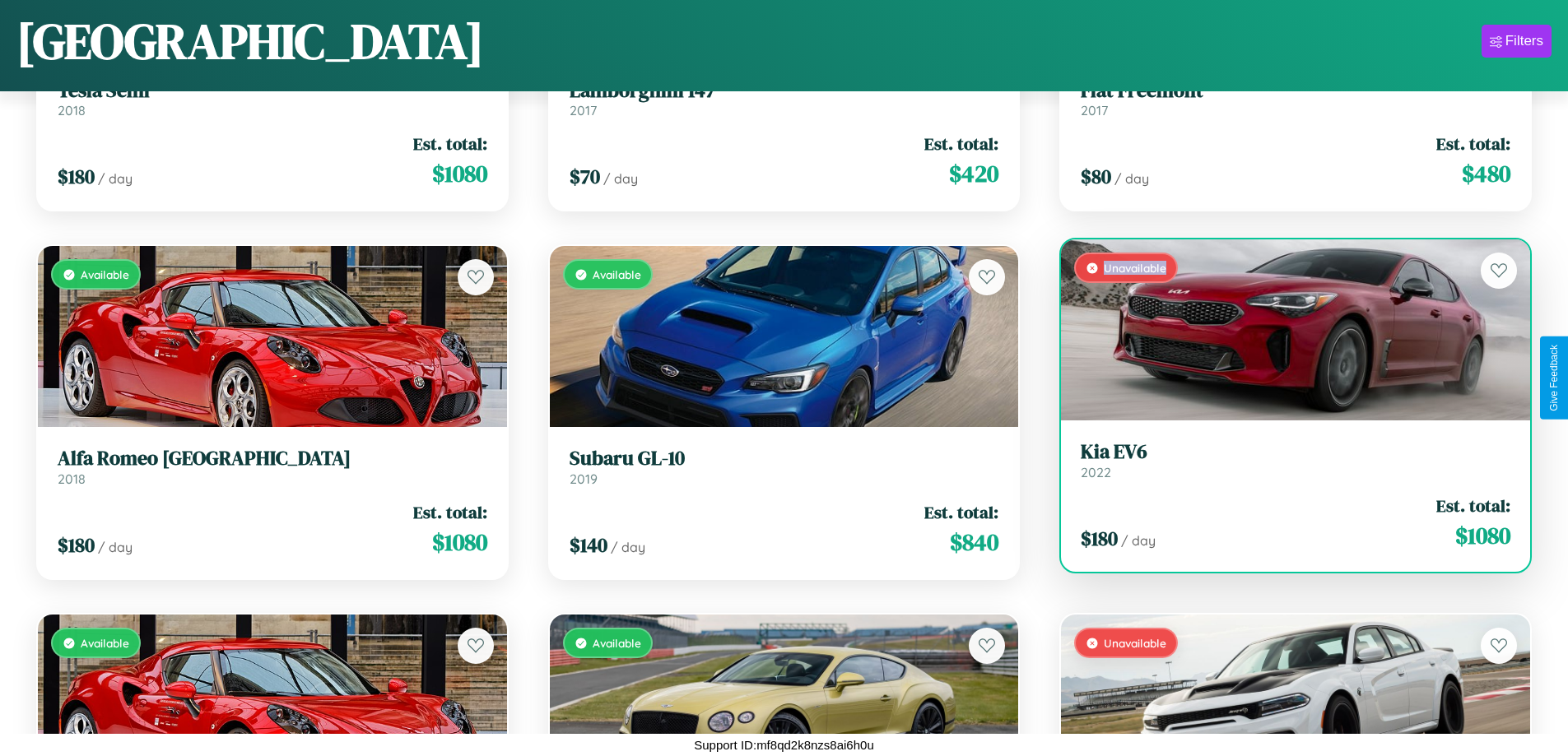
click at [1284, 330] on div "Unavailable" at bounding box center [1295, 329] width 469 height 181
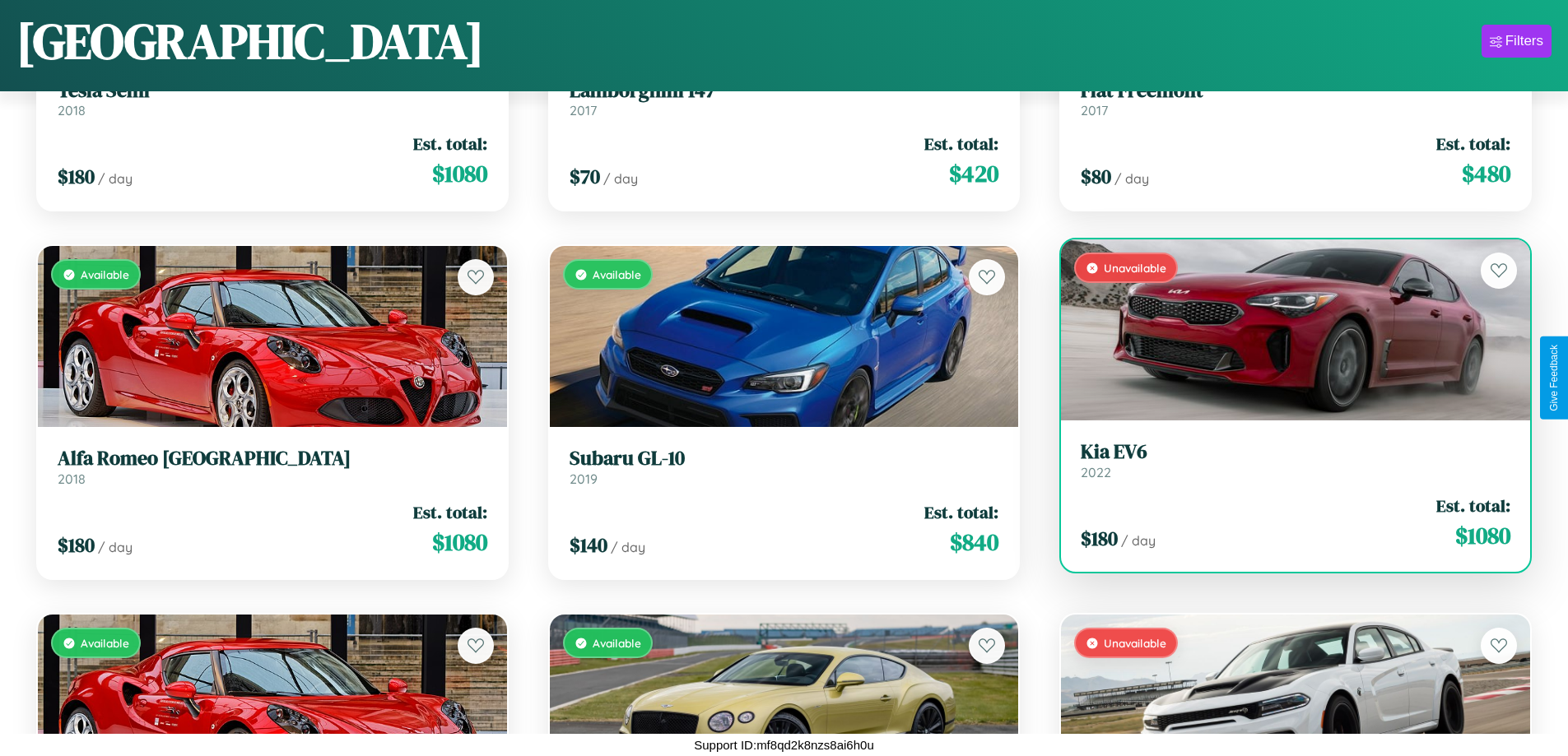
click at [1284, 460] on h3 "Kia EV6" at bounding box center [1296, 452] width 429 height 24
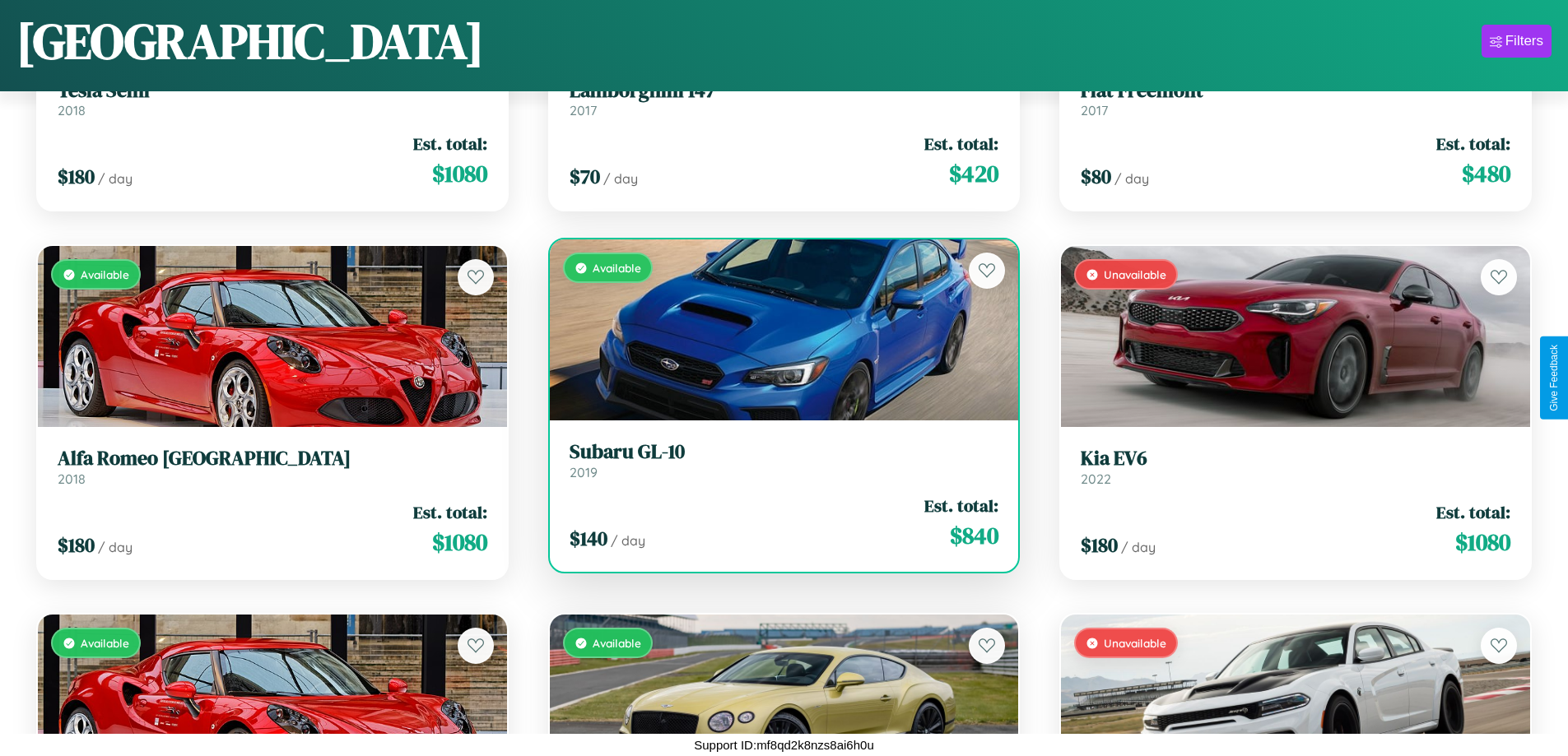
scroll to position [12025, 0]
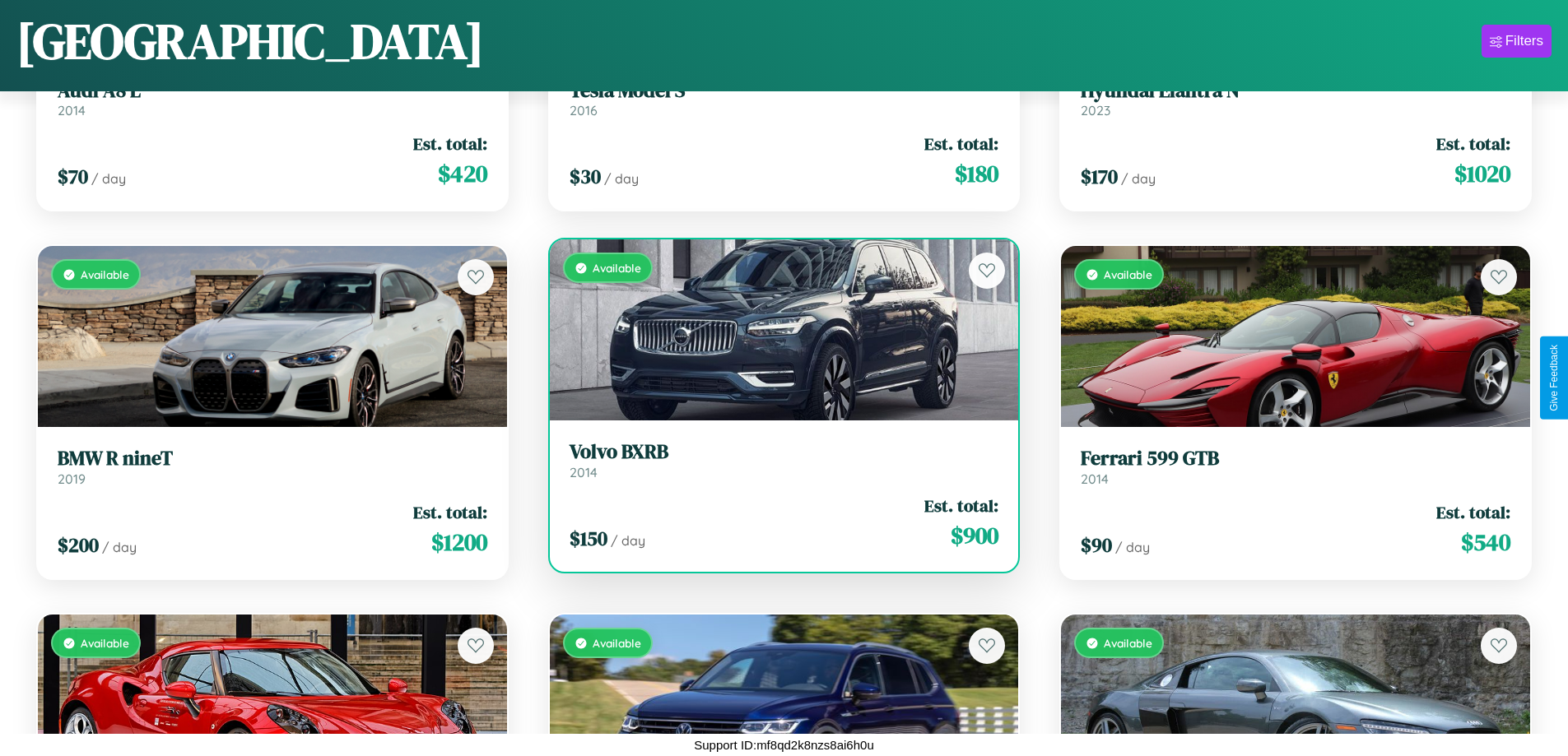
click at [777, 460] on h3 "Volvo BXRB" at bounding box center [784, 452] width 429 height 24
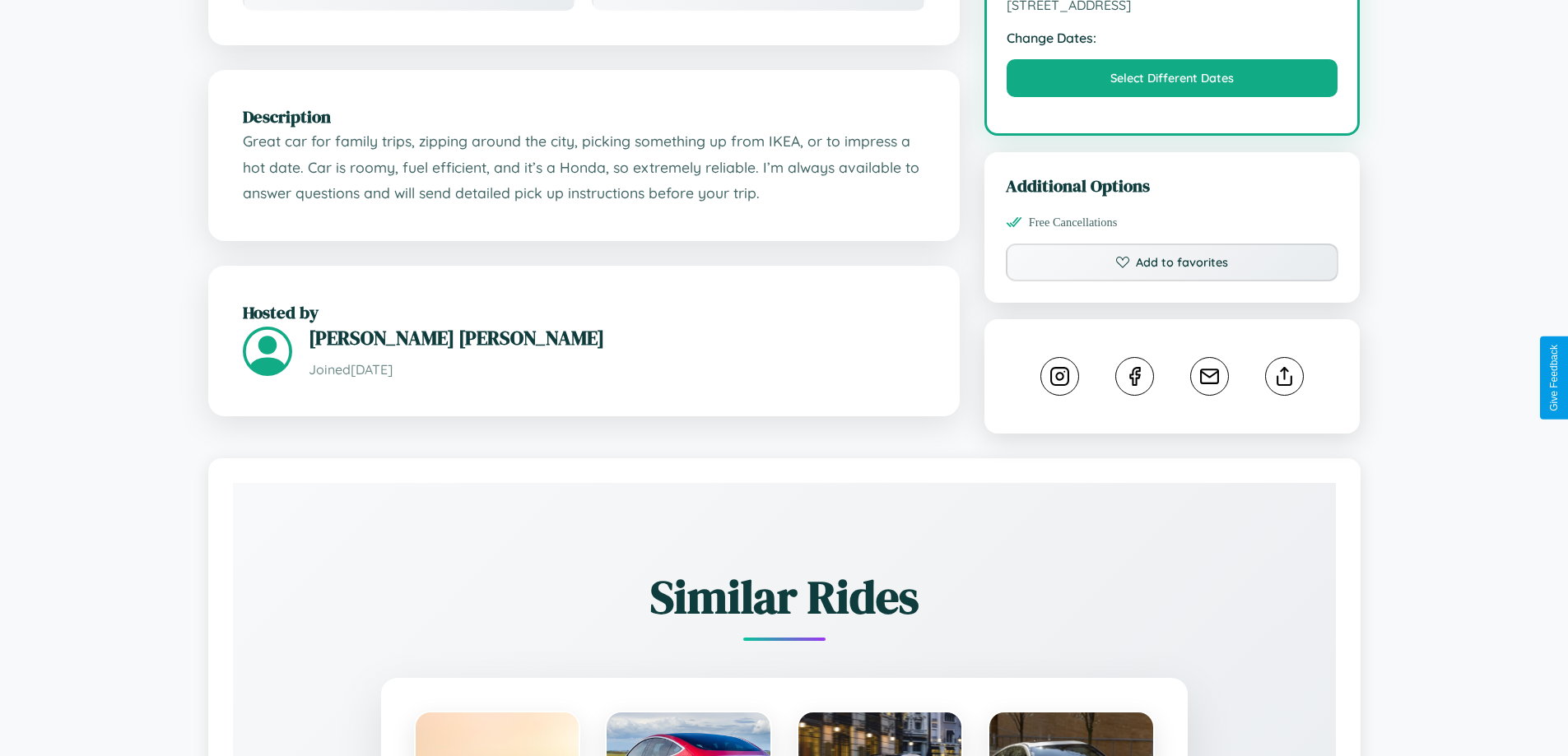
scroll to position [540, 0]
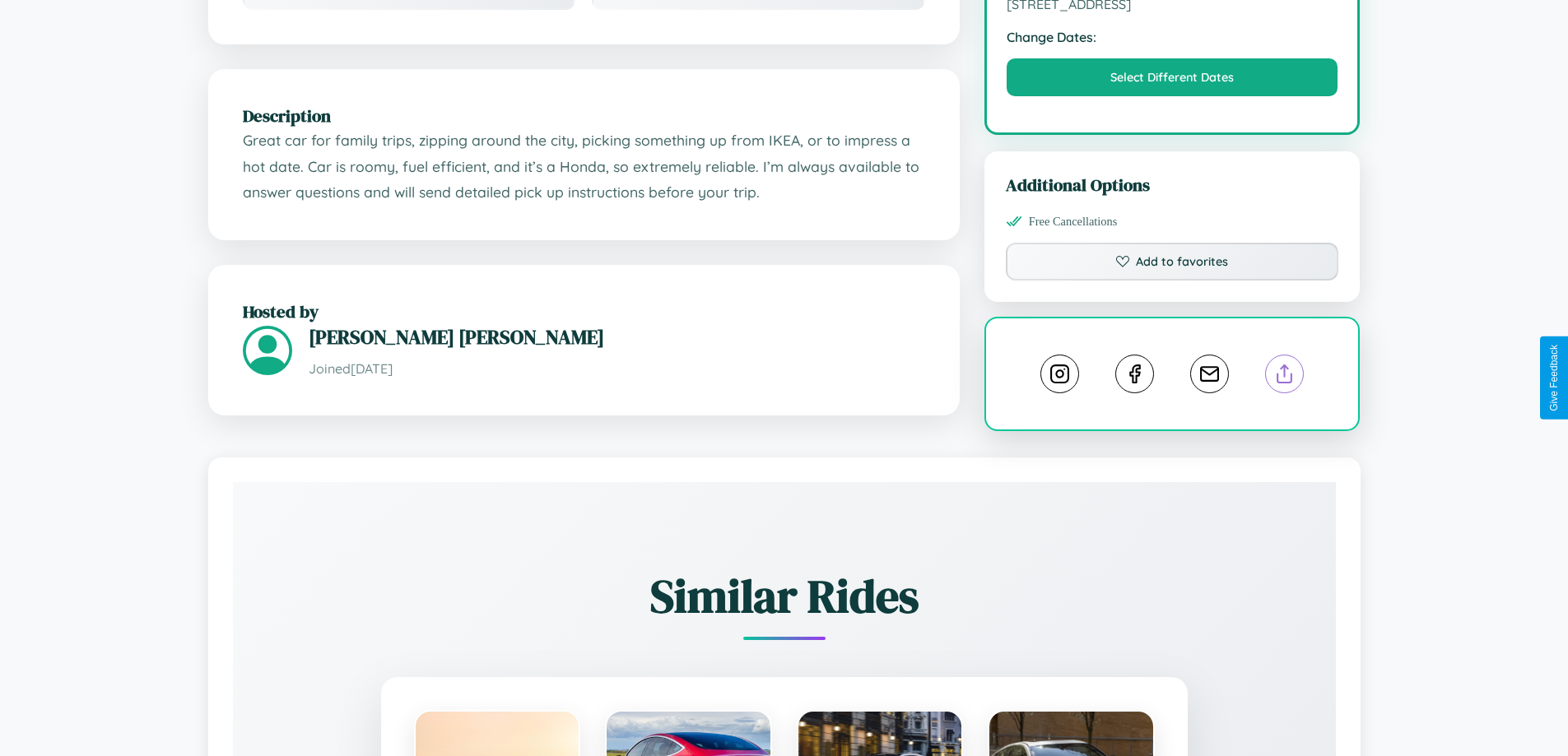
click at [1284, 377] on line at bounding box center [1284, 371] width 0 height 12
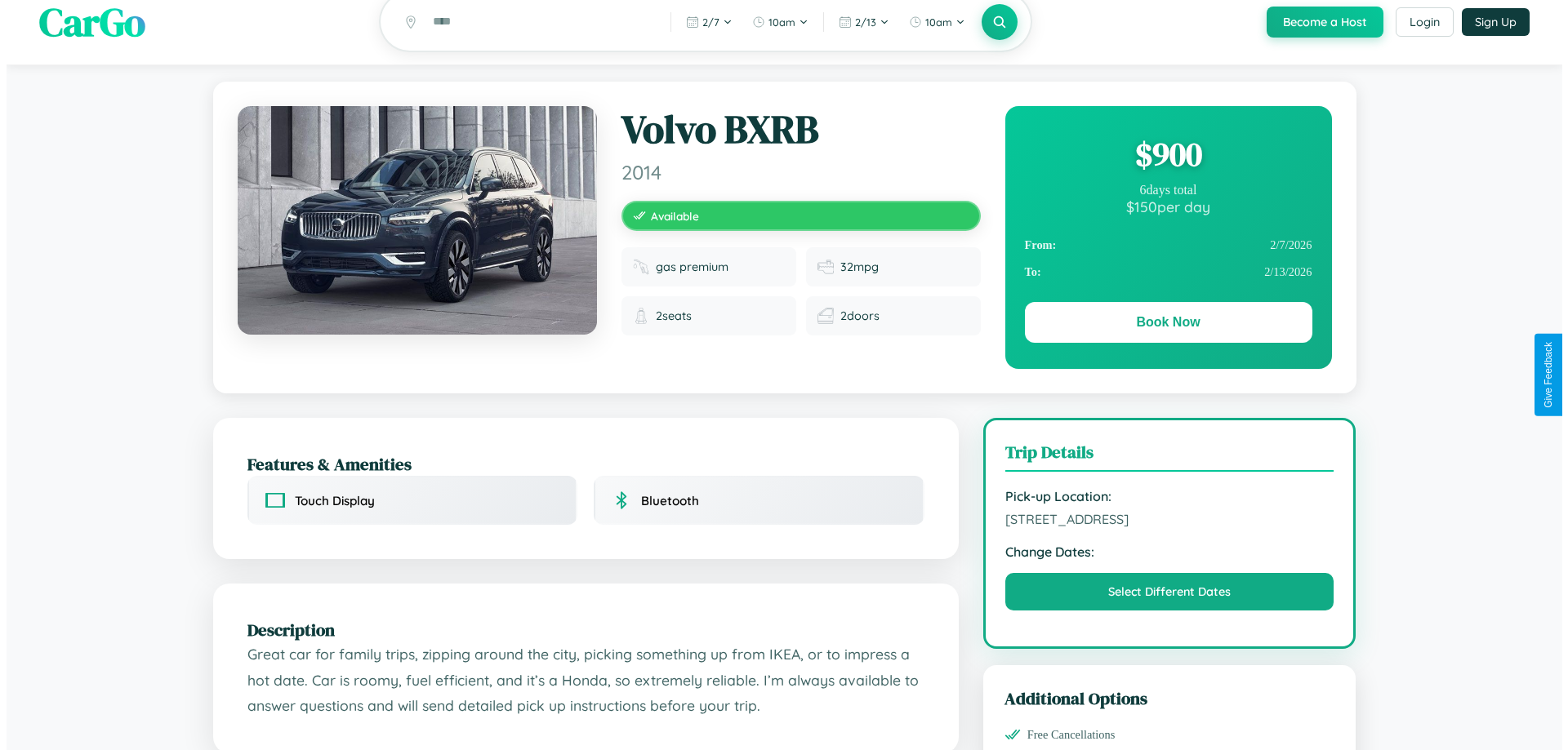
scroll to position [0, 0]
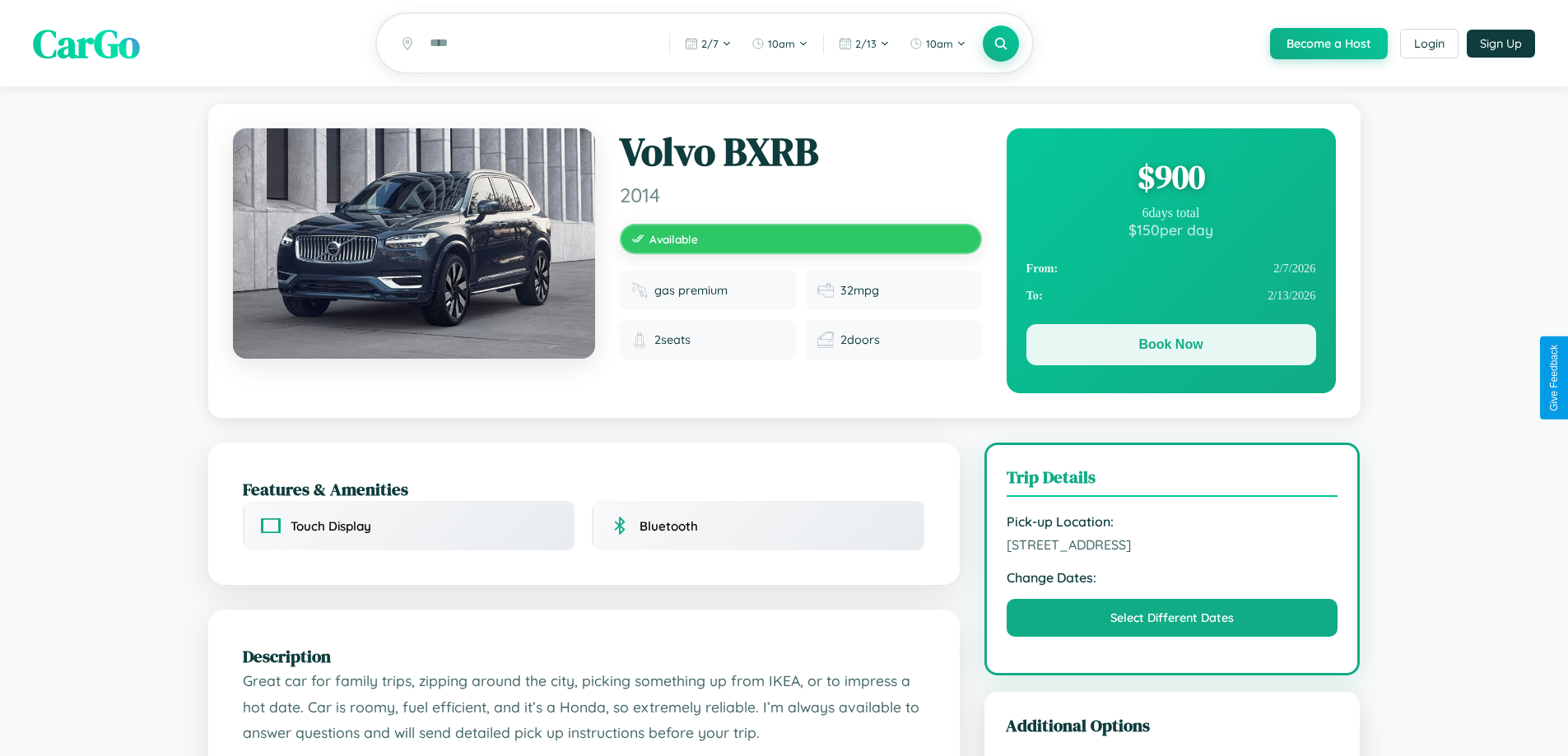
click at [1171, 348] on button "Book Now" at bounding box center [1172, 344] width 290 height 41
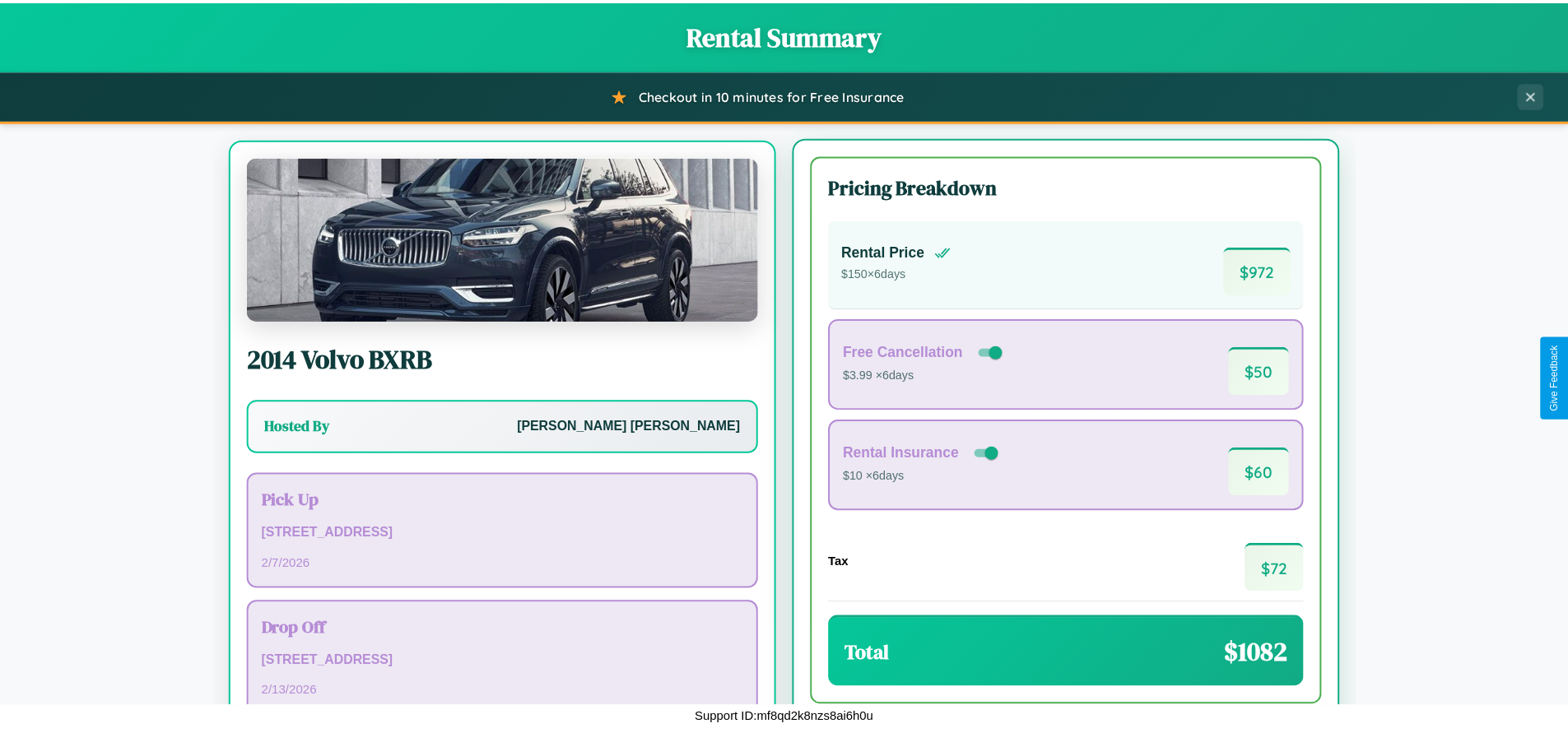
scroll to position [76, 0]
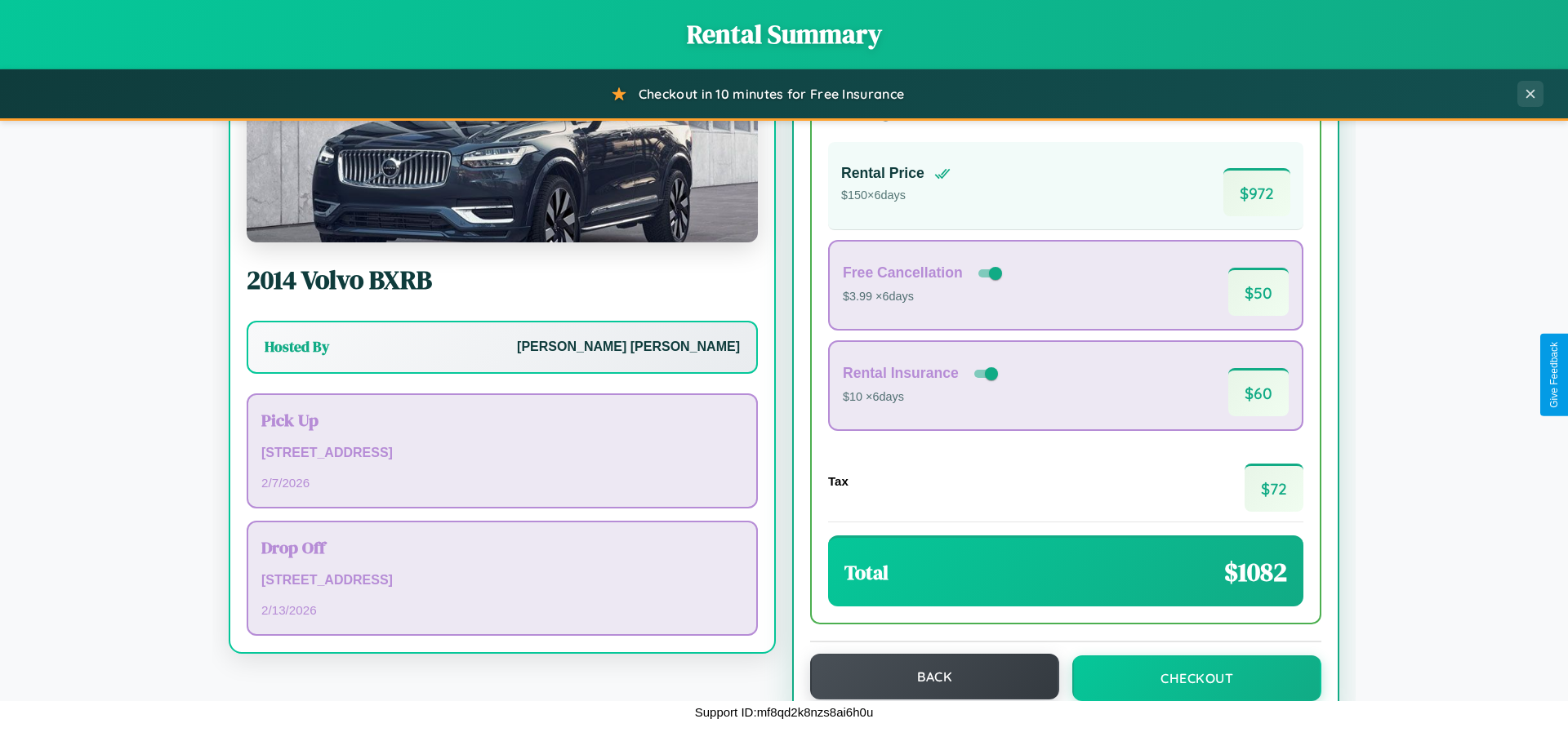
click at [927, 677] on button "Back" at bounding box center [935, 677] width 249 height 46
